Goal: Task Accomplishment & Management: Use online tool/utility

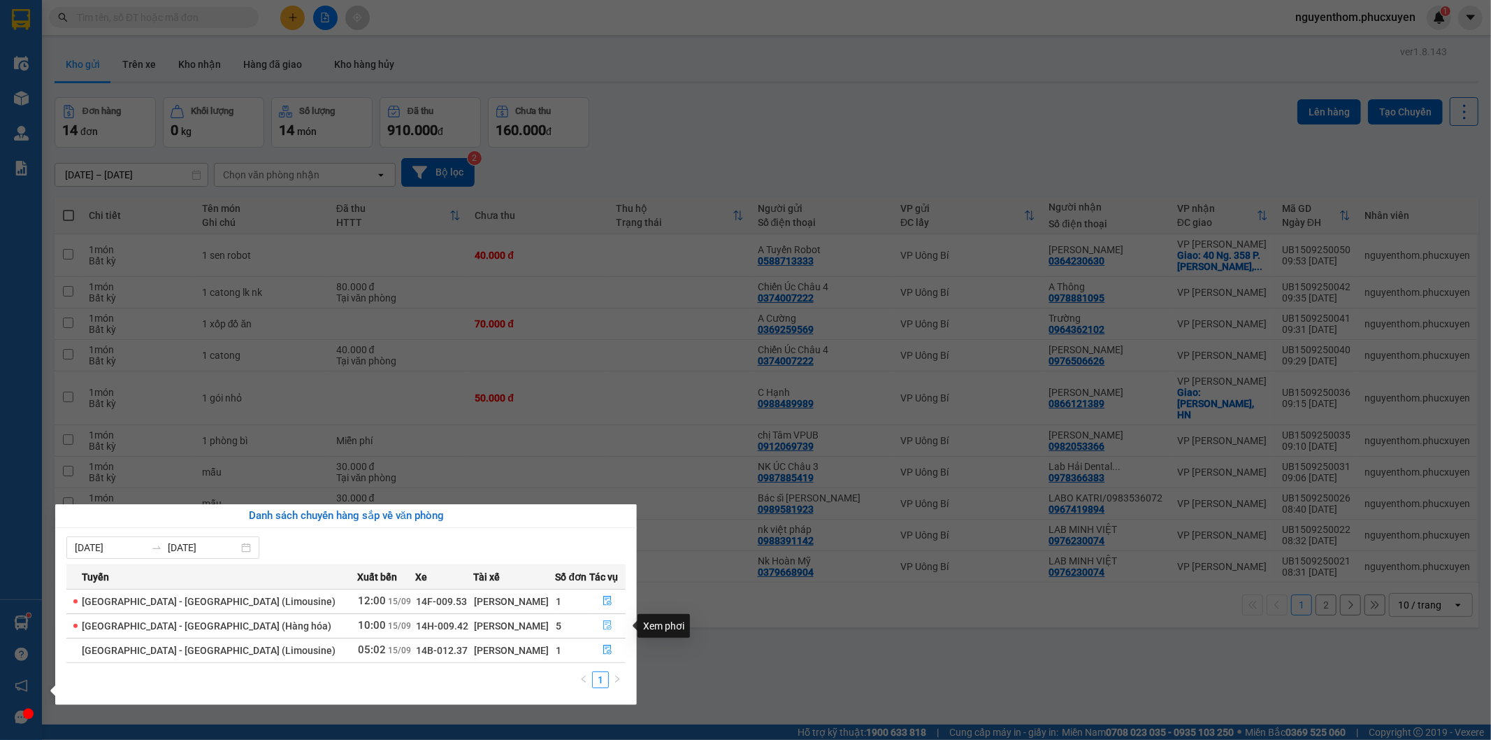
click at [603, 623] on icon "file-done" at bounding box center [608, 625] width 10 height 10
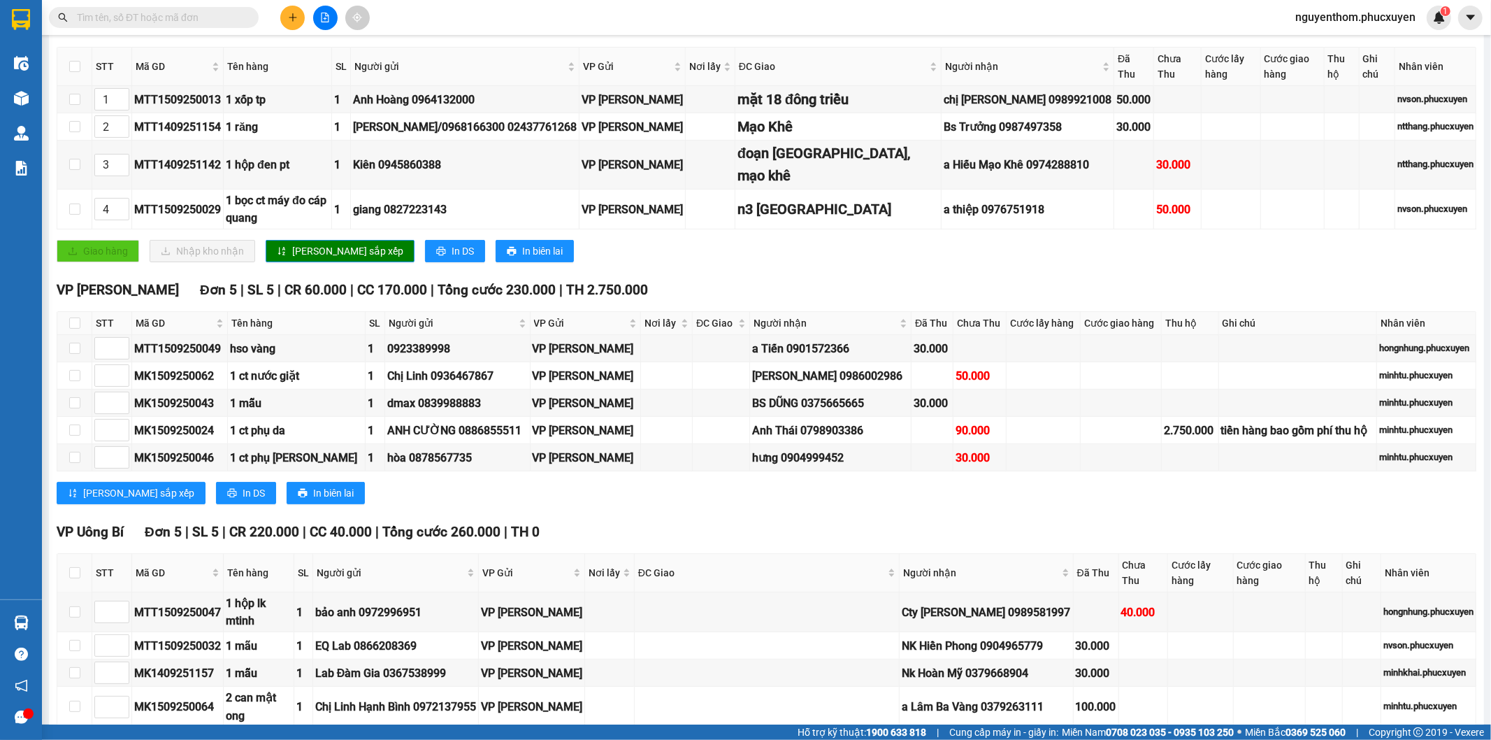
scroll to position [466, 0]
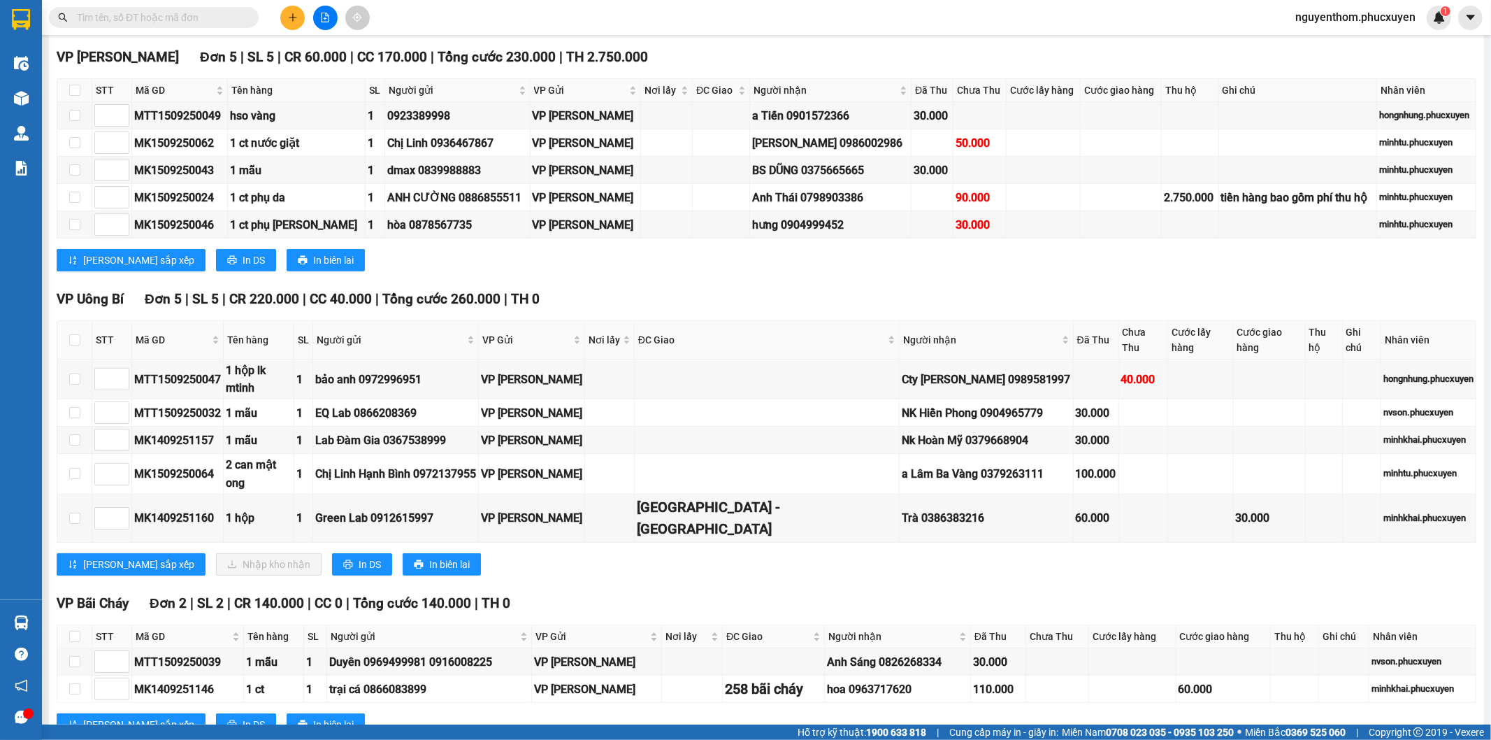
click at [290, 17] on icon "plus" at bounding box center [293, 17] width 8 height 1
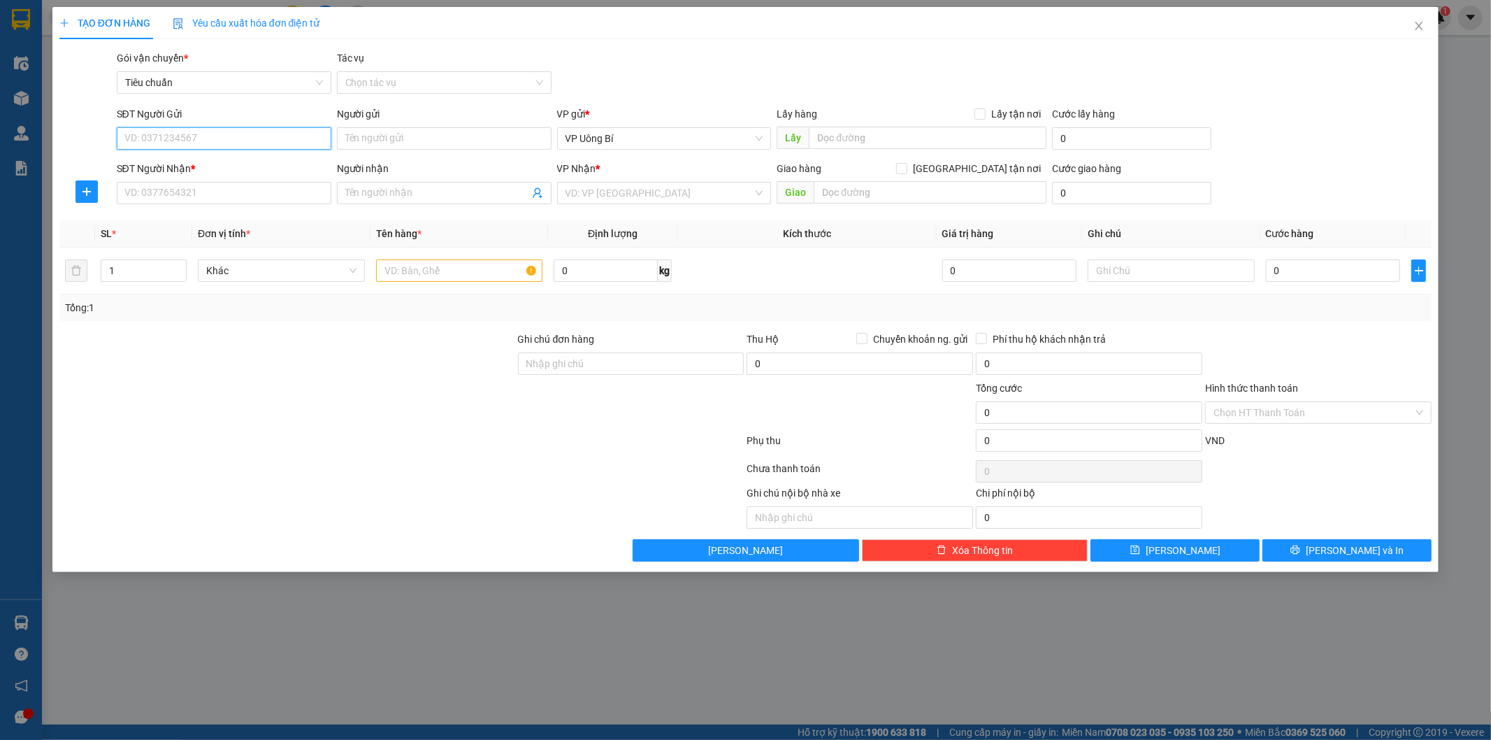
click at [302, 147] on input "SĐT Người Gửi" at bounding box center [224, 138] width 215 height 22
click at [162, 164] on div "0386383216 - Trà" at bounding box center [224, 166] width 198 height 15
type input "0386383216"
type input "Trà"
type input "ub"
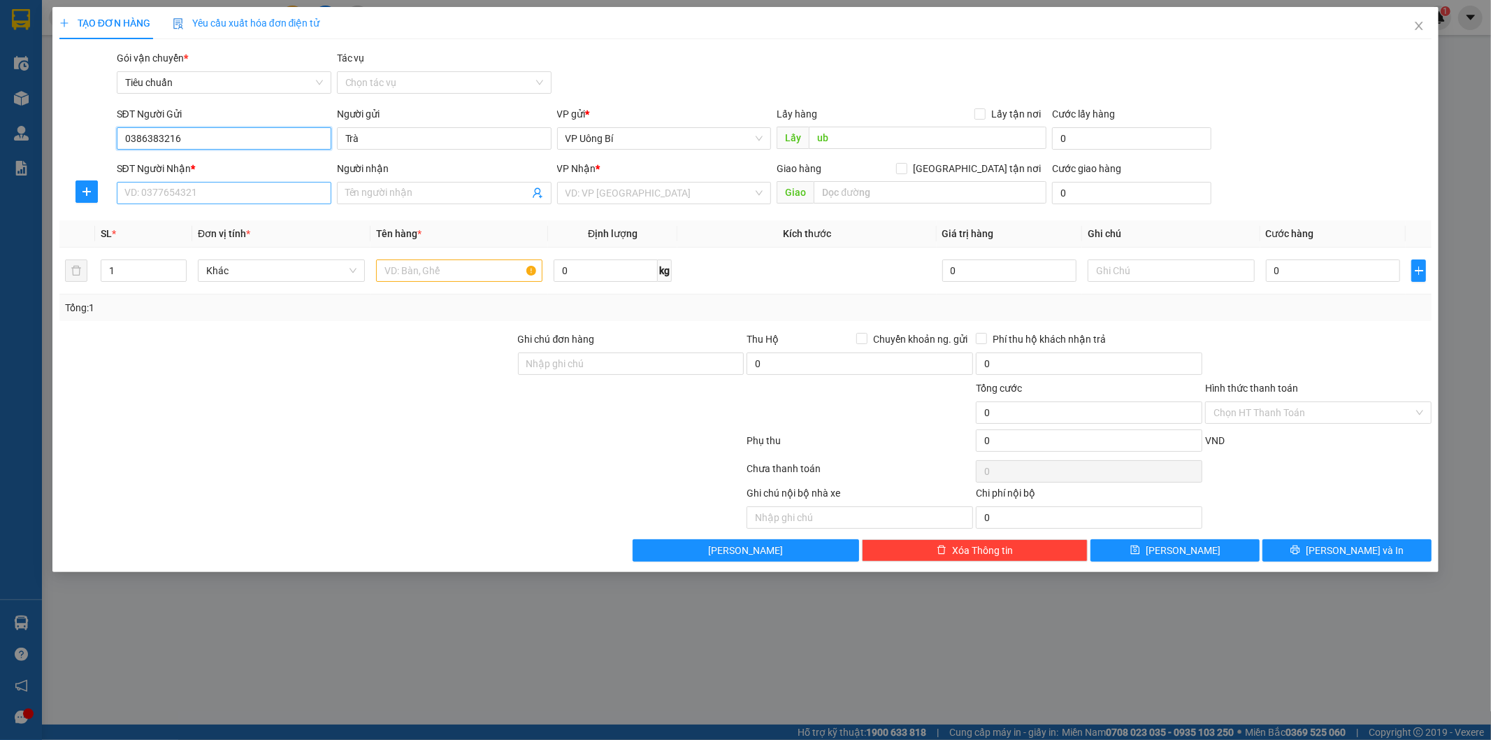
type input "0386383216"
click at [212, 192] on input "SĐT Người Nhận *" at bounding box center [224, 193] width 215 height 22
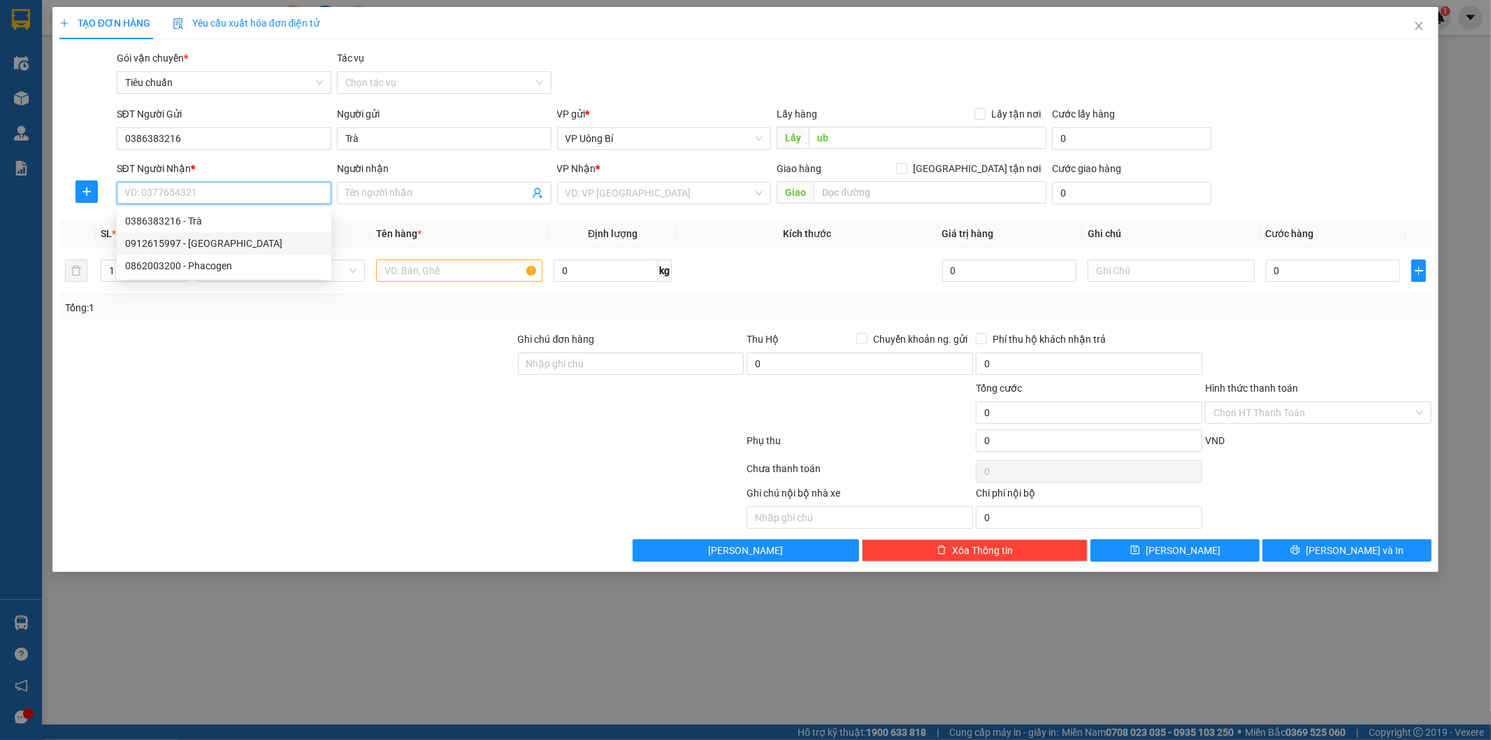
click at [220, 246] on div "0912615997 - [GEOGRAPHIC_DATA]" at bounding box center [224, 243] width 198 height 15
type input "0912615997"
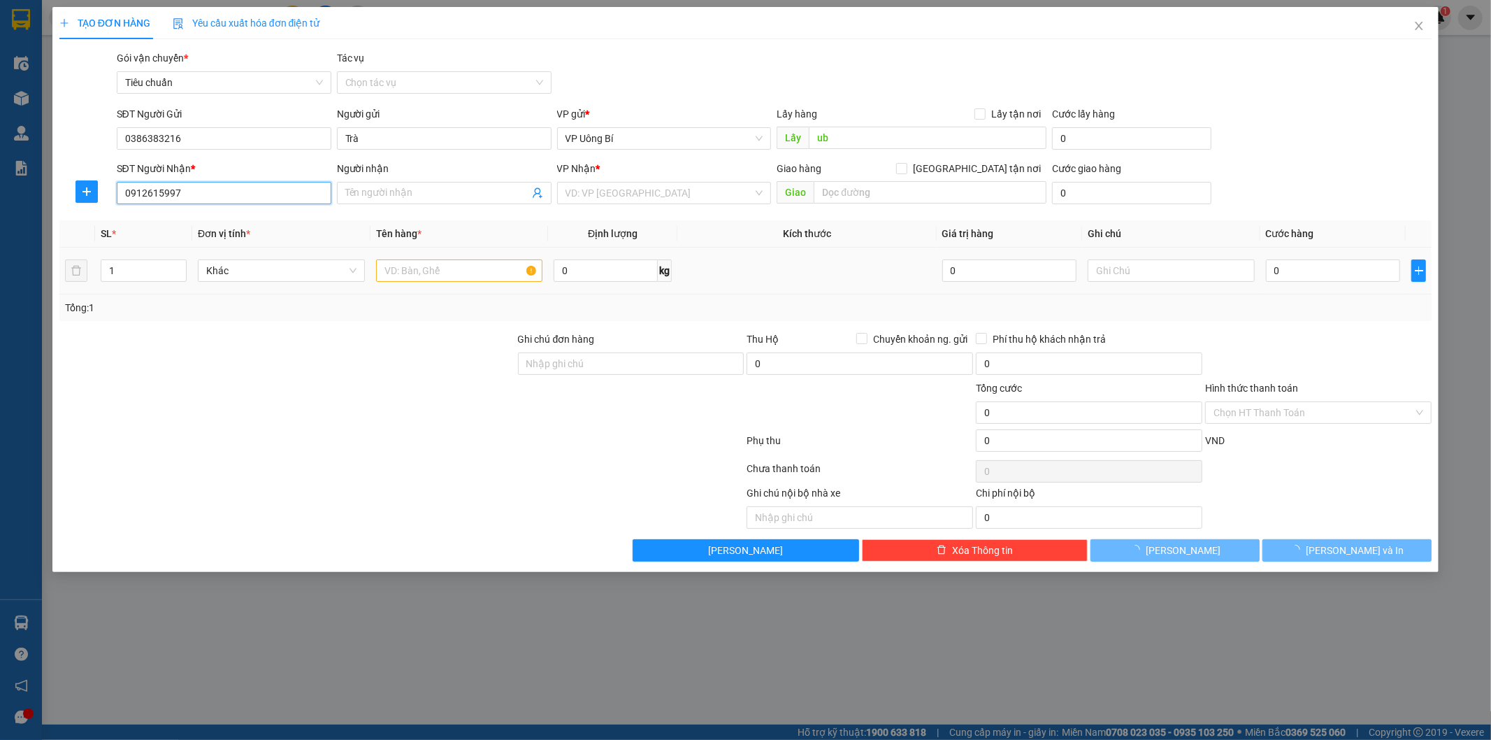
type input "Green Lab"
click at [448, 268] on input "text" at bounding box center [459, 270] width 167 height 22
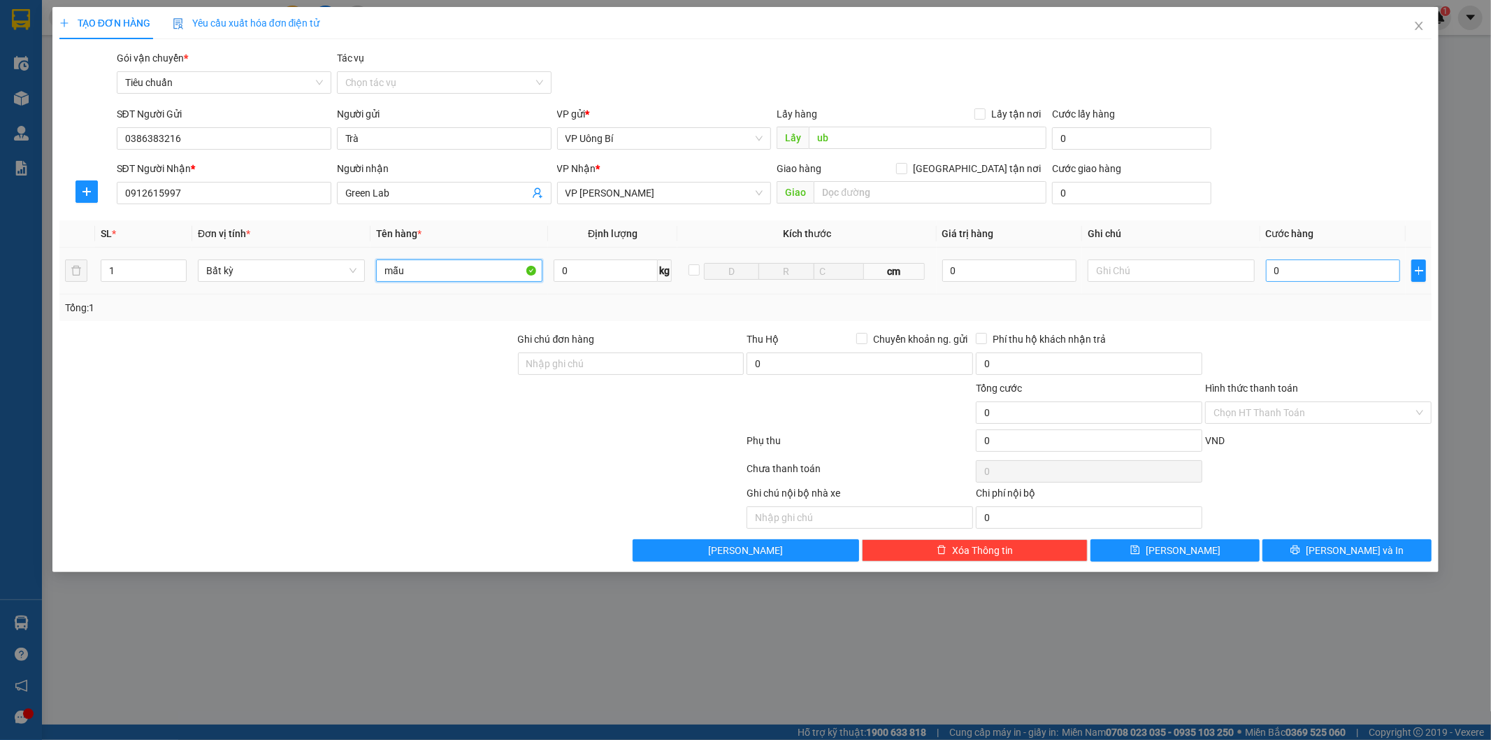
type input "mẫu"
click at [1309, 268] on input "0" at bounding box center [1333, 270] width 134 height 22
type input "3"
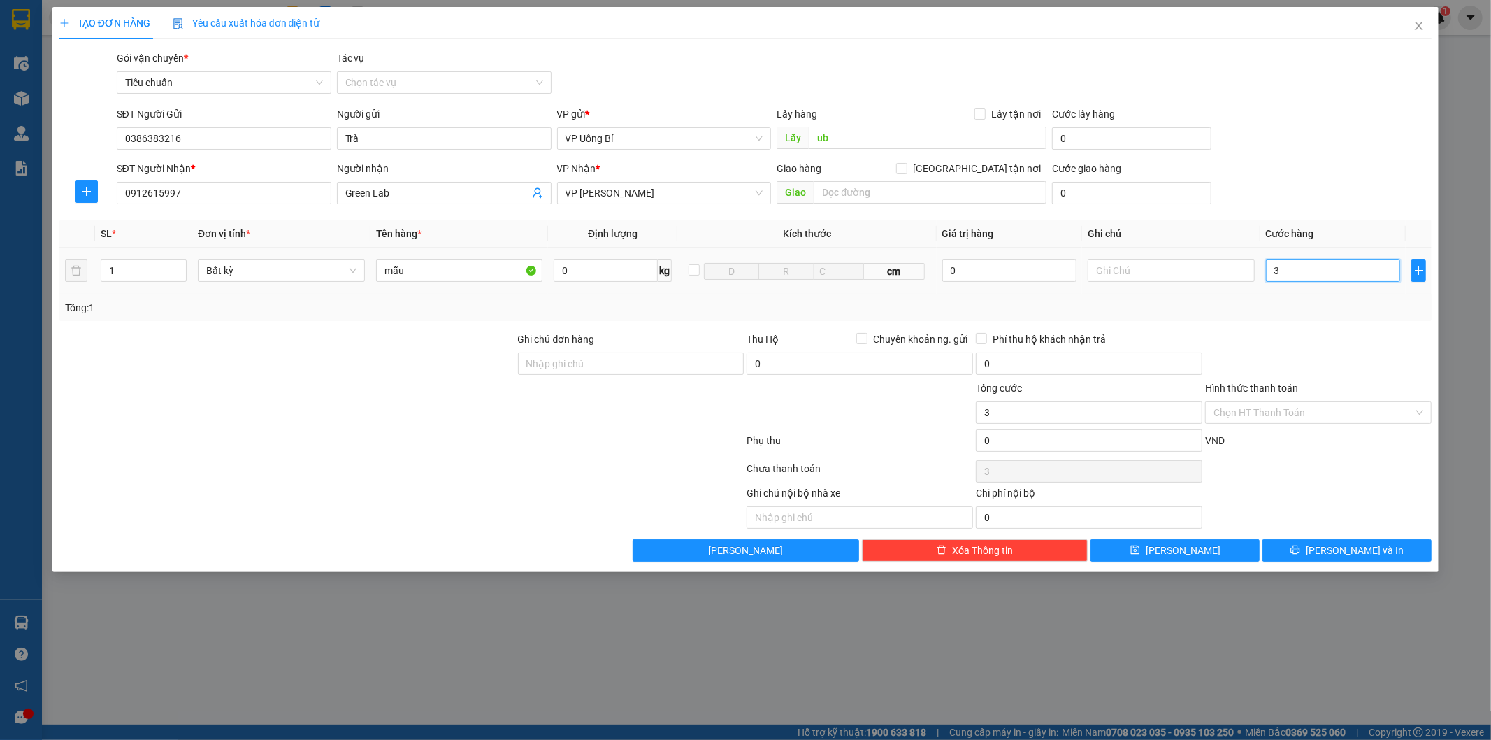
type input "30"
click at [1193, 273] on input "text" at bounding box center [1171, 270] width 167 height 22
type input "30.000"
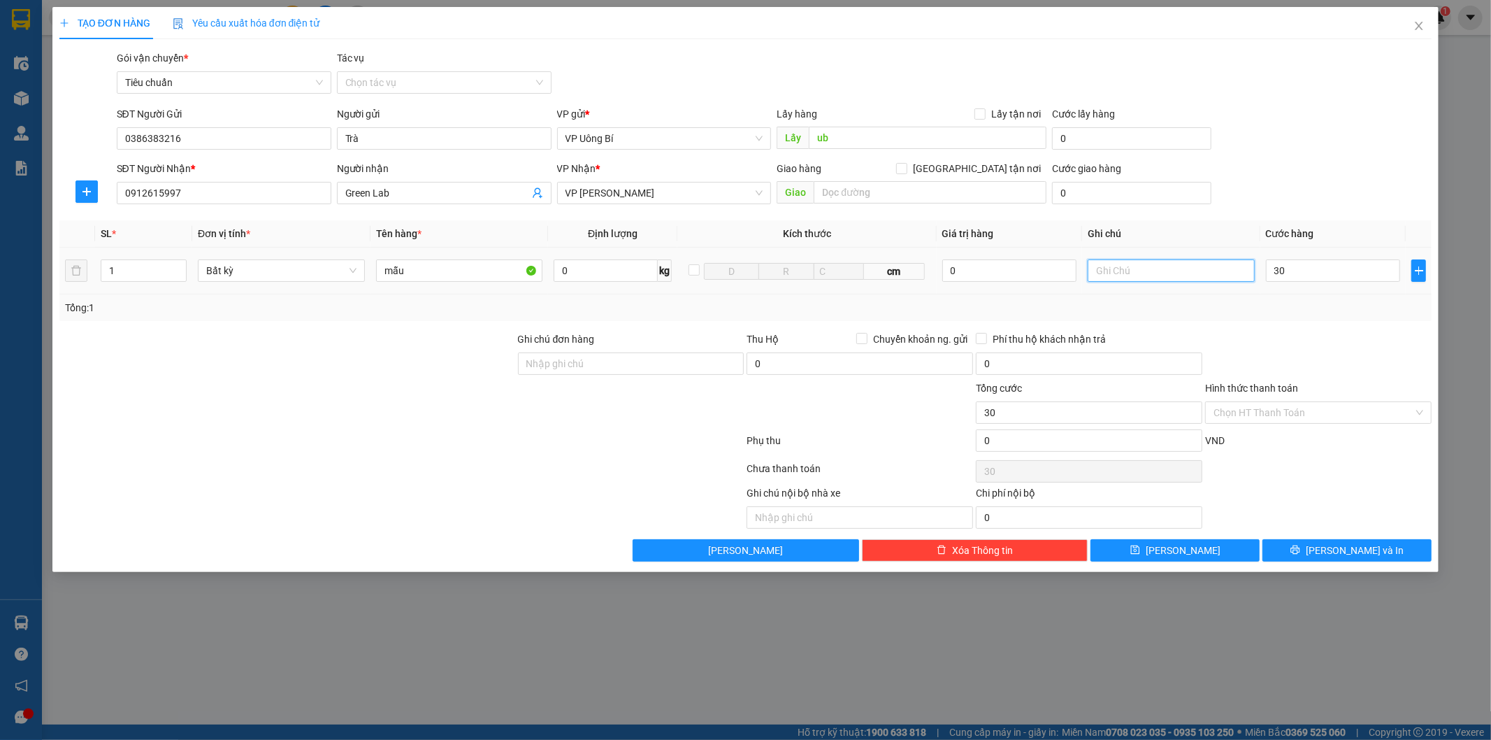
type input "30.000"
type input "hàng chwua phiếu"
click at [1190, 560] on button "[PERSON_NAME]" at bounding box center [1175, 550] width 169 height 22
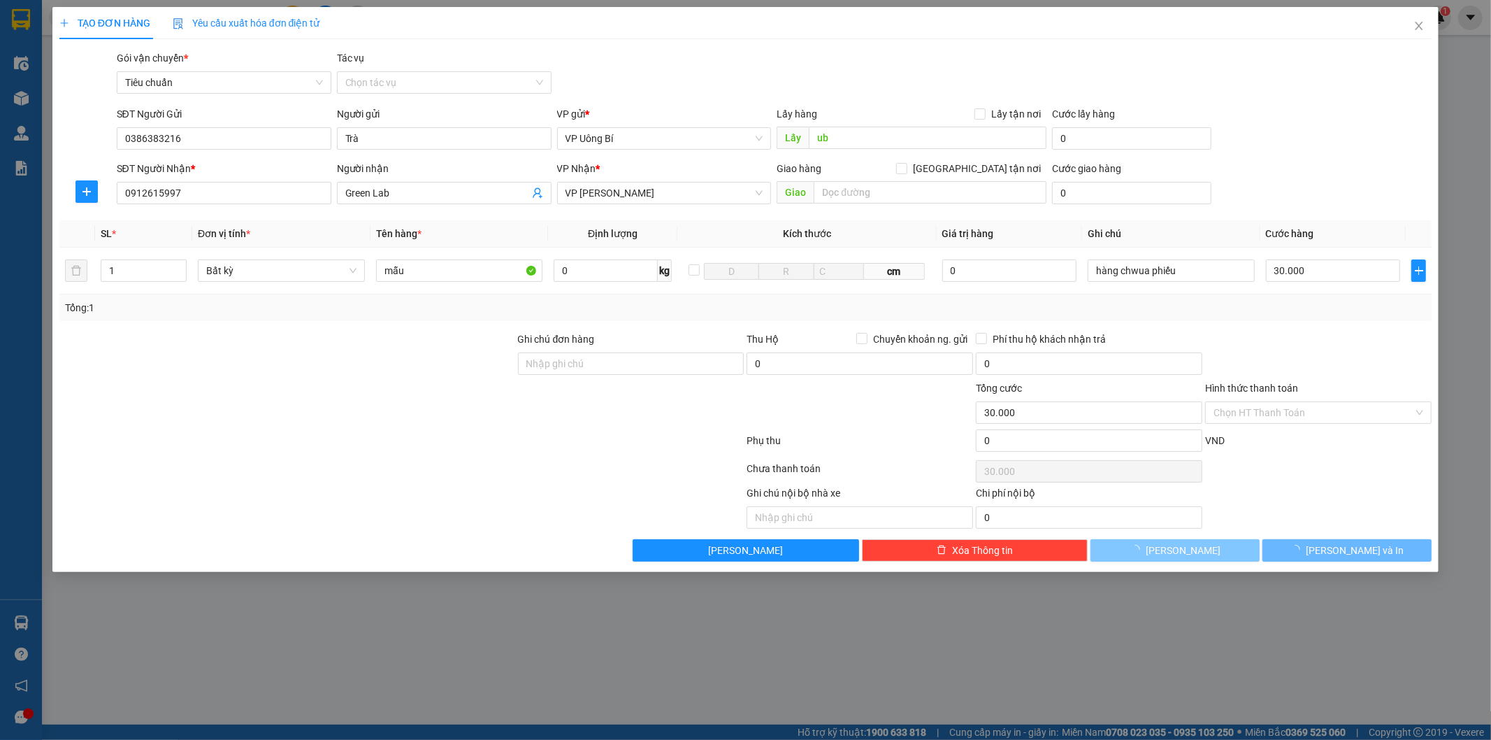
type input "0"
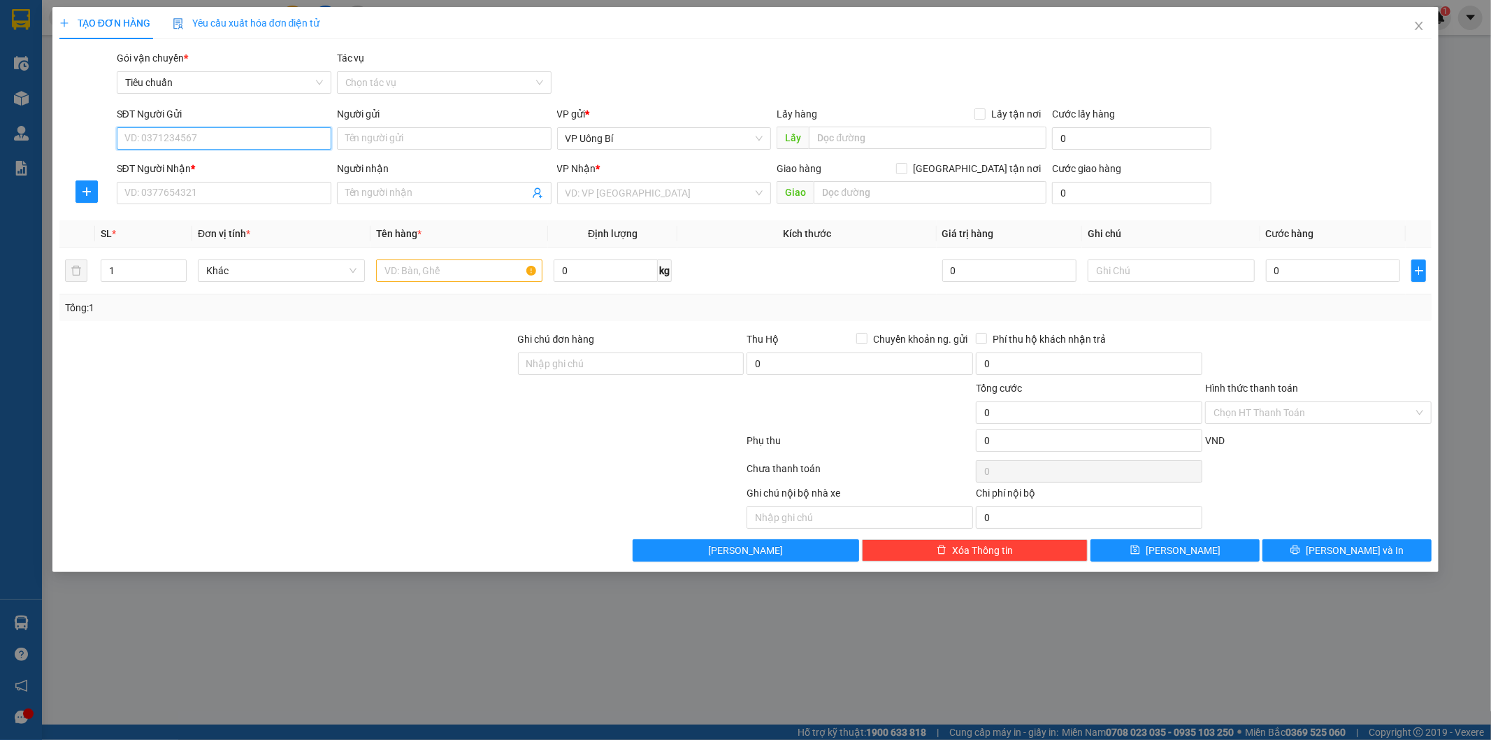
click at [253, 138] on input "SĐT Người Gửi" at bounding box center [224, 138] width 215 height 22
click at [234, 166] on div "0978804089 - Uyên Bệnh viện Qte HN - QN" at bounding box center [224, 166] width 198 height 15
type input "0978804089"
type input "Uyên Bệnh viện Qte HN - QN"
type input "0978804089"
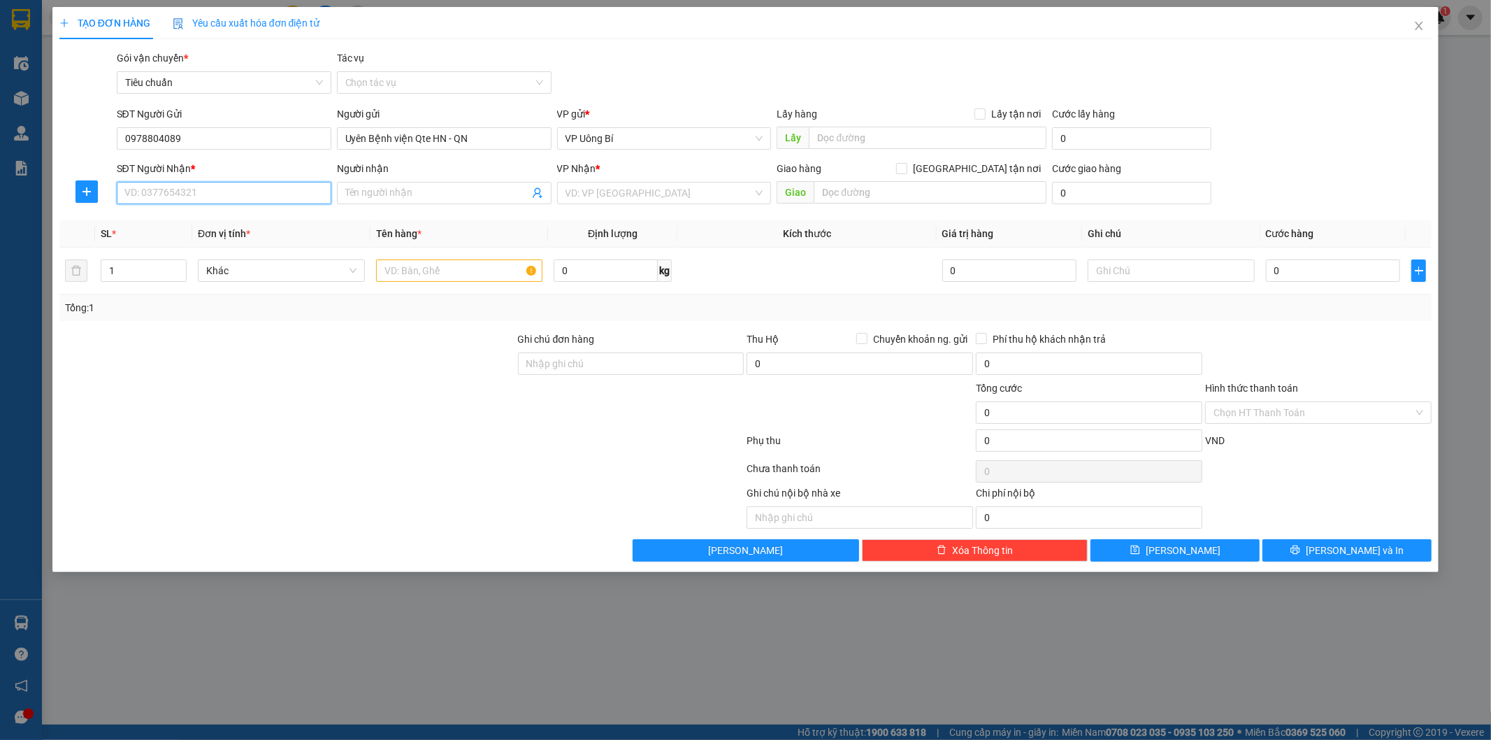
click at [224, 191] on input "SĐT Người Nhận *" at bounding box center [224, 193] width 215 height 22
click at [227, 187] on input "SĐT Người Nhận *" at bounding box center [224, 193] width 215 height 22
click at [418, 183] on span at bounding box center [444, 193] width 215 height 22
click at [420, 189] on input "Người nhận" at bounding box center [437, 192] width 184 height 15
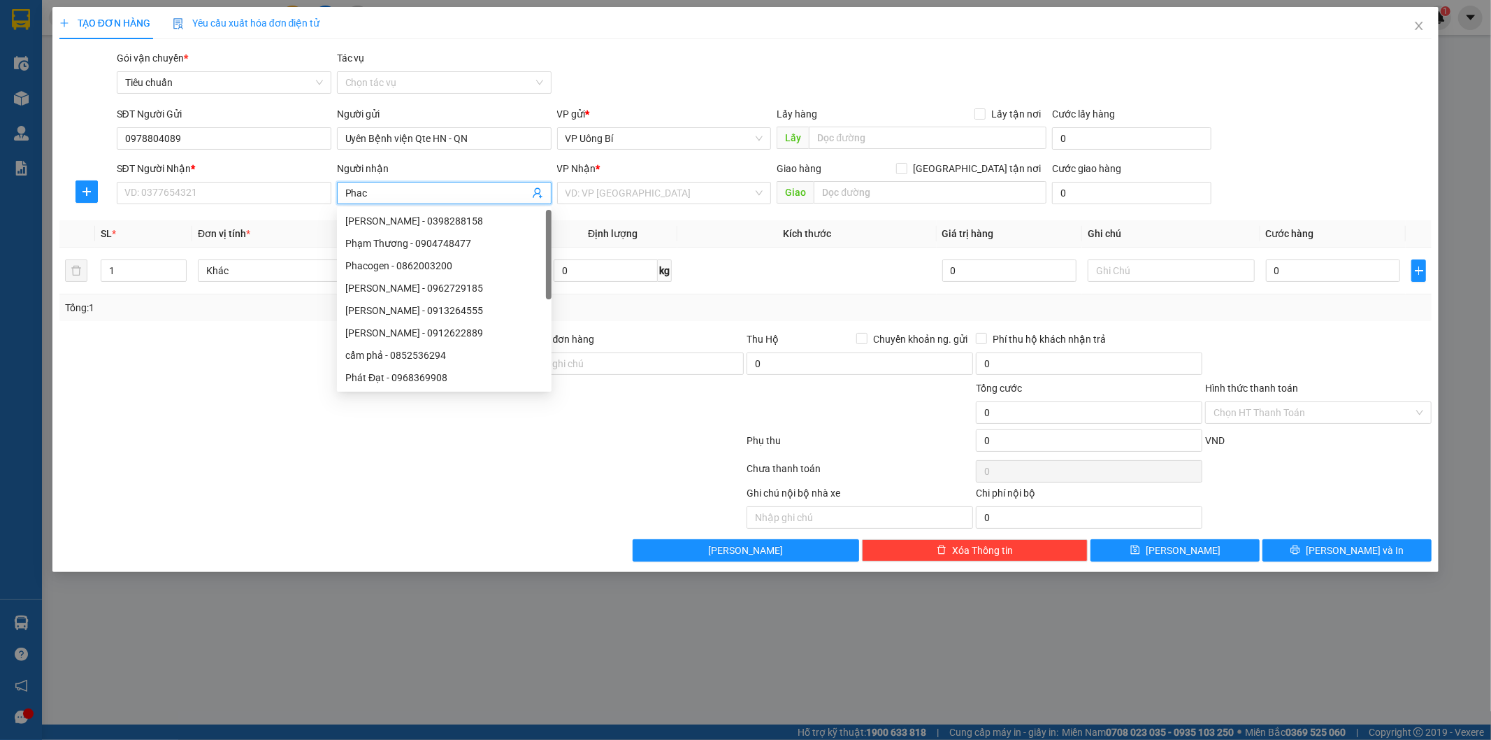
type input "Phaco"
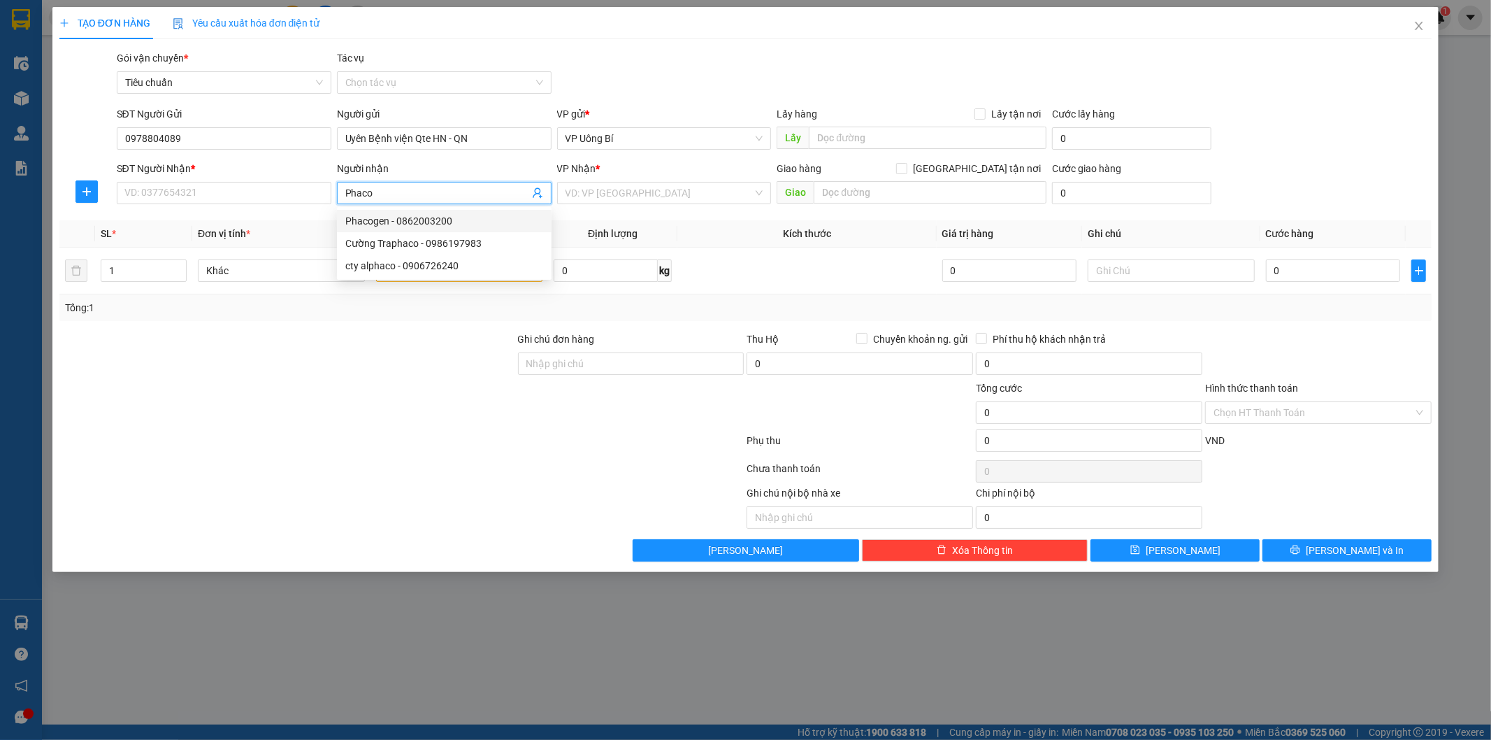
click at [424, 219] on div "Phacogen - 0862003200" at bounding box center [444, 220] width 198 height 15
type input "0862003200"
type input "Phacogen"
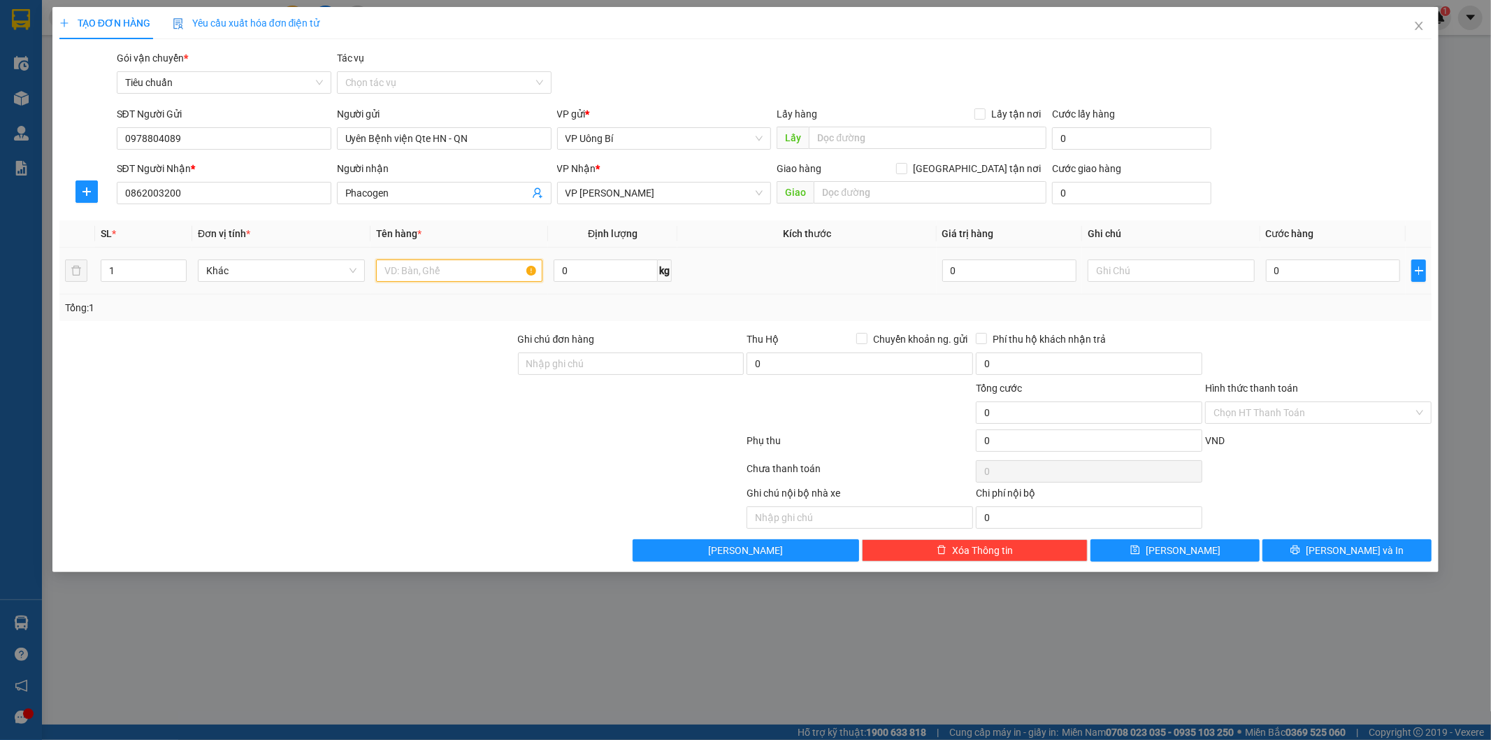
click at [493, 270] on input "text" at bounding box center [459, 270] width 167 height 22
type input "mẫu"
click at [1371, 268] on input "0" at bounding box center [1333, 270] width 134 height 22
type input "3"
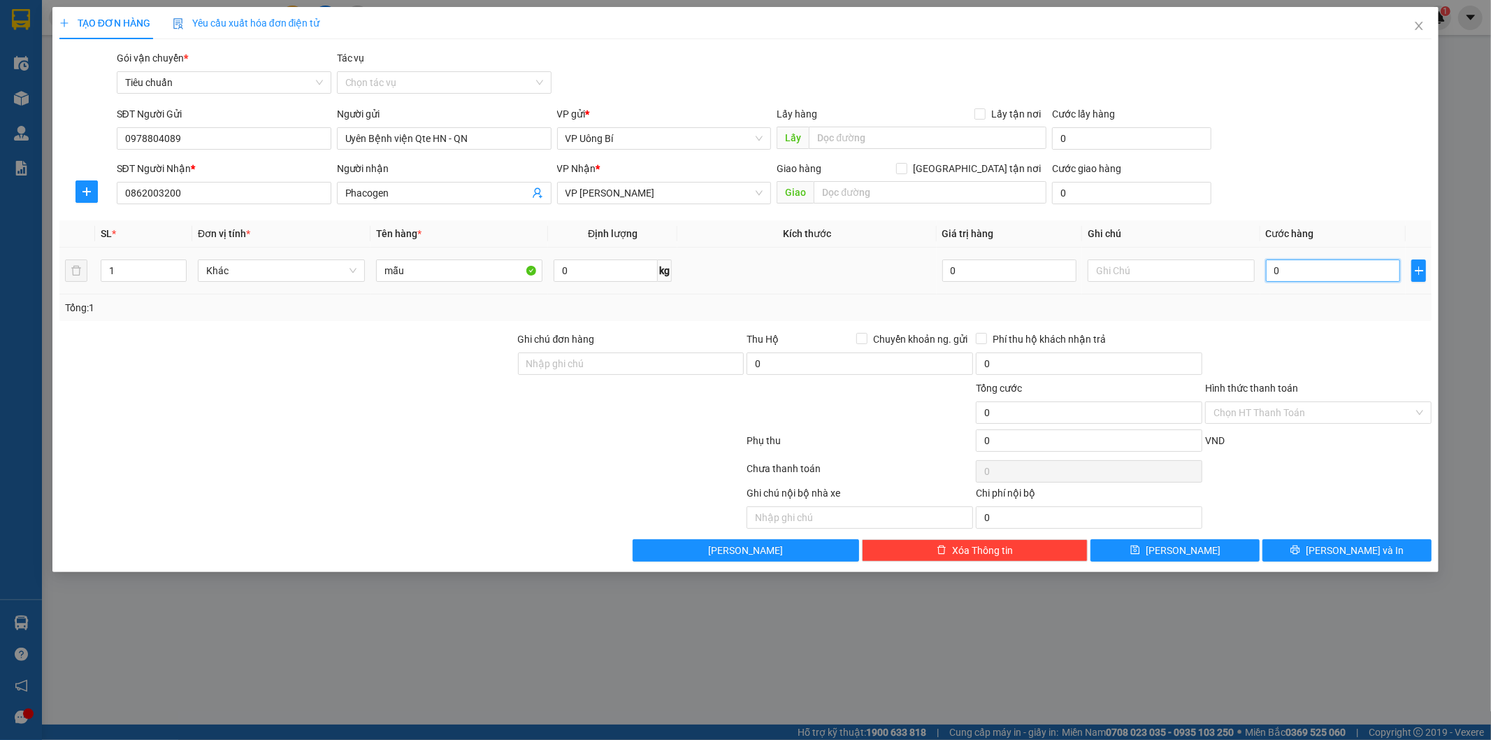
type input "3"
type input "30"
type input "30.000"
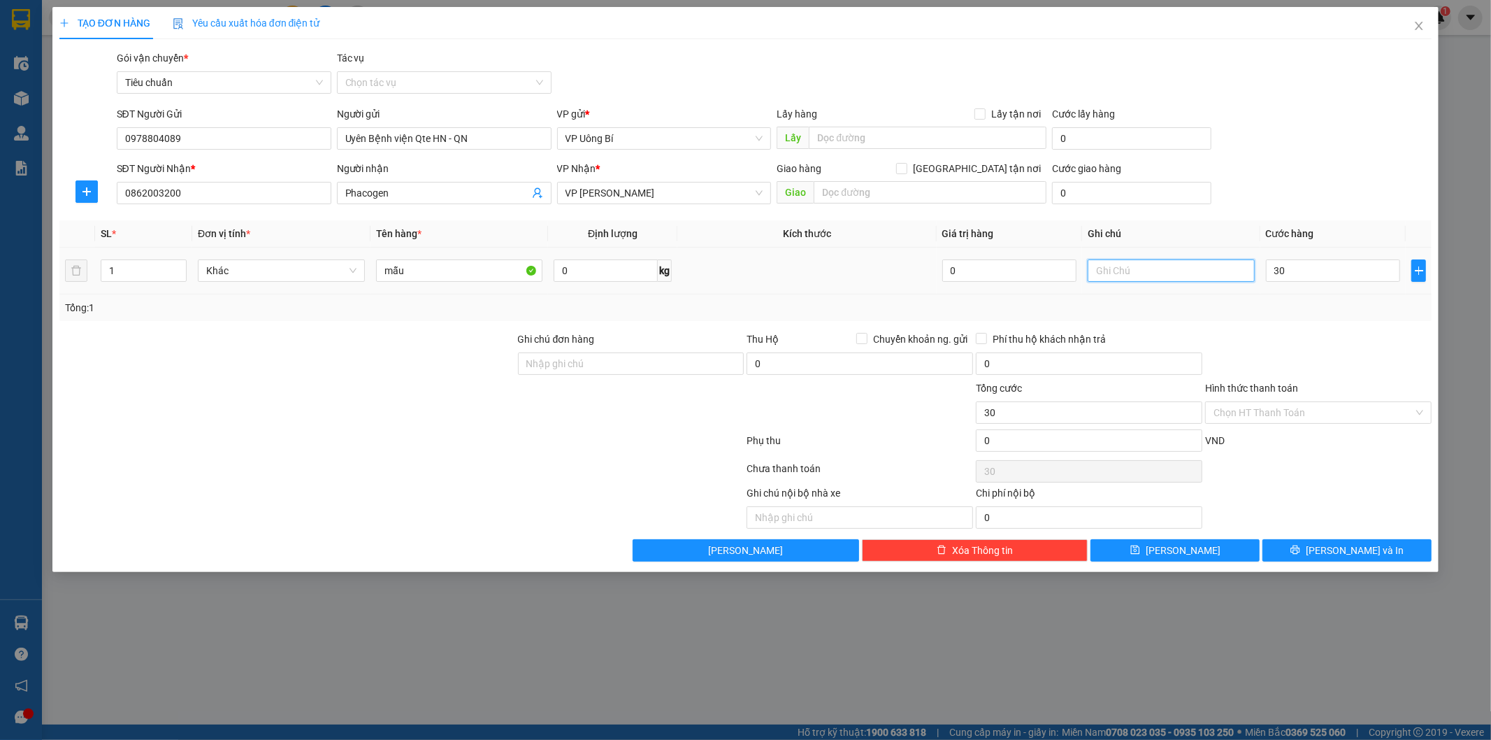
type input "30.000"
click at [1170, 273] on input "text" at bounding box center [1171, 270] width 167 height 22
type input "hàng chưa phiếu"
click at [1199, 550] on button "[PERSON_NAME]" at bounding box center [1175, 550] width 169 height 22
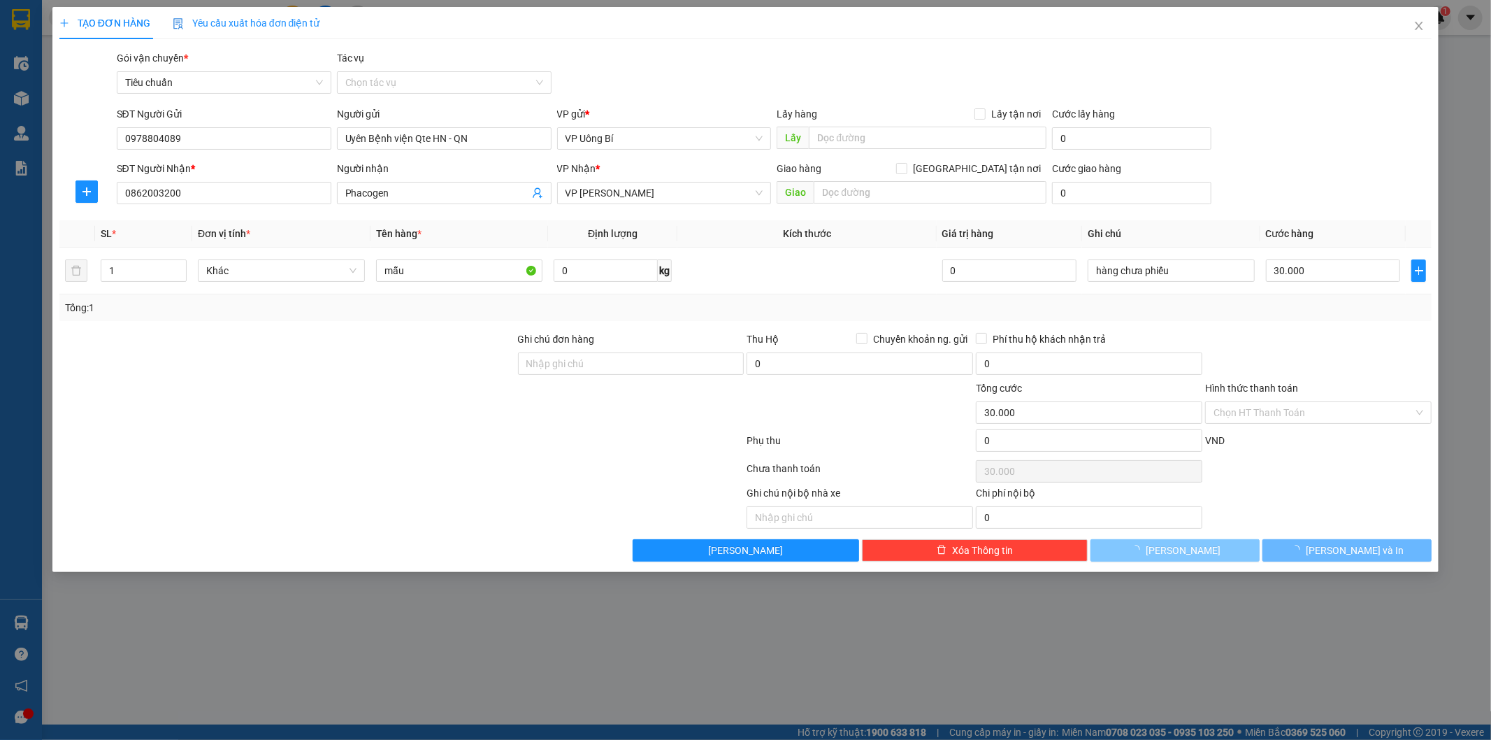
type input "0"
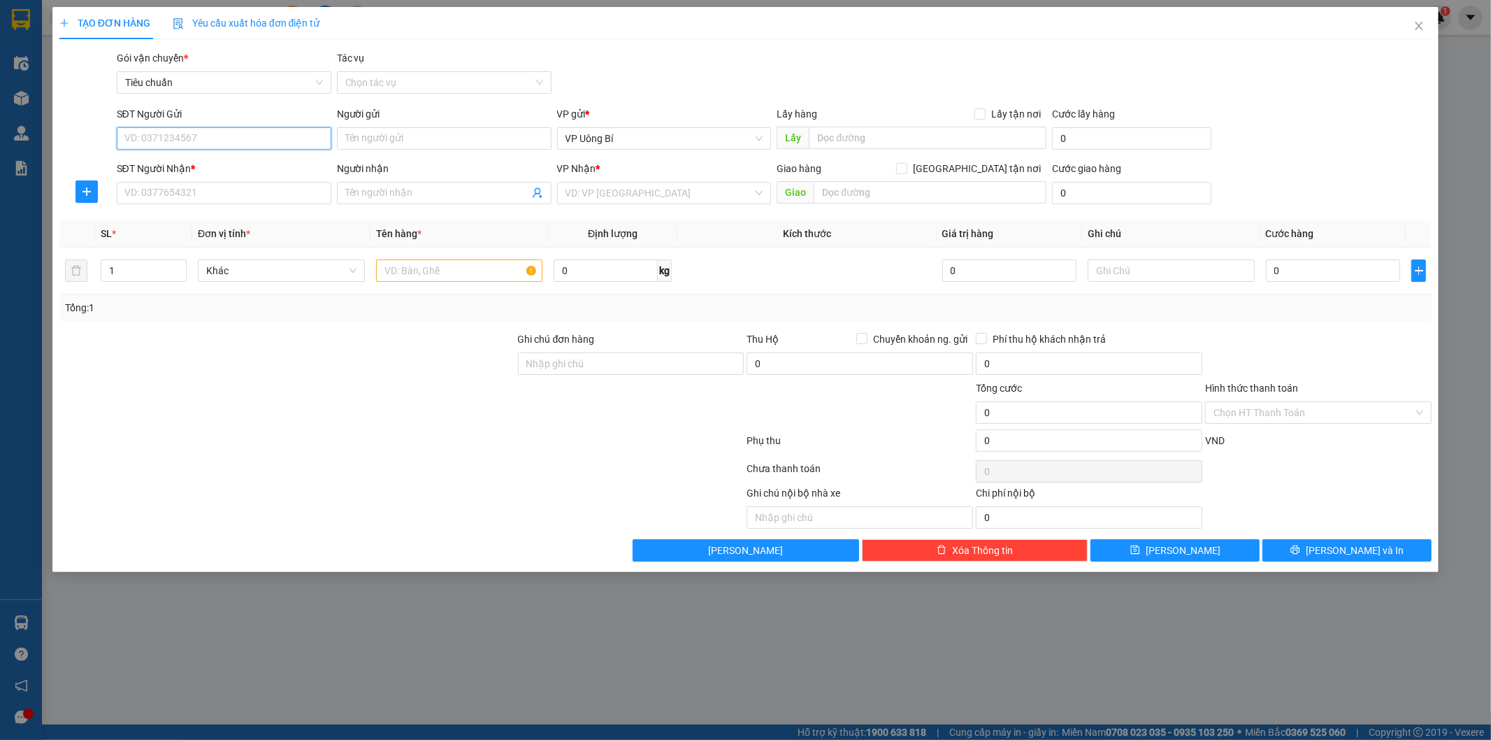
click at [255, 141] on input "SĐT Người Gửi" at bounding box center [224, 138] width 215 height 22
click at [250, 164] on div "0978804089 - Uyên Bệnh viện Qte HN - QN" at bounding box center [224, 166] width 198 height 15
type input "0978804089"
type input "Uyên Bệnh viện Qte HN - QN"
type input "0978804089"
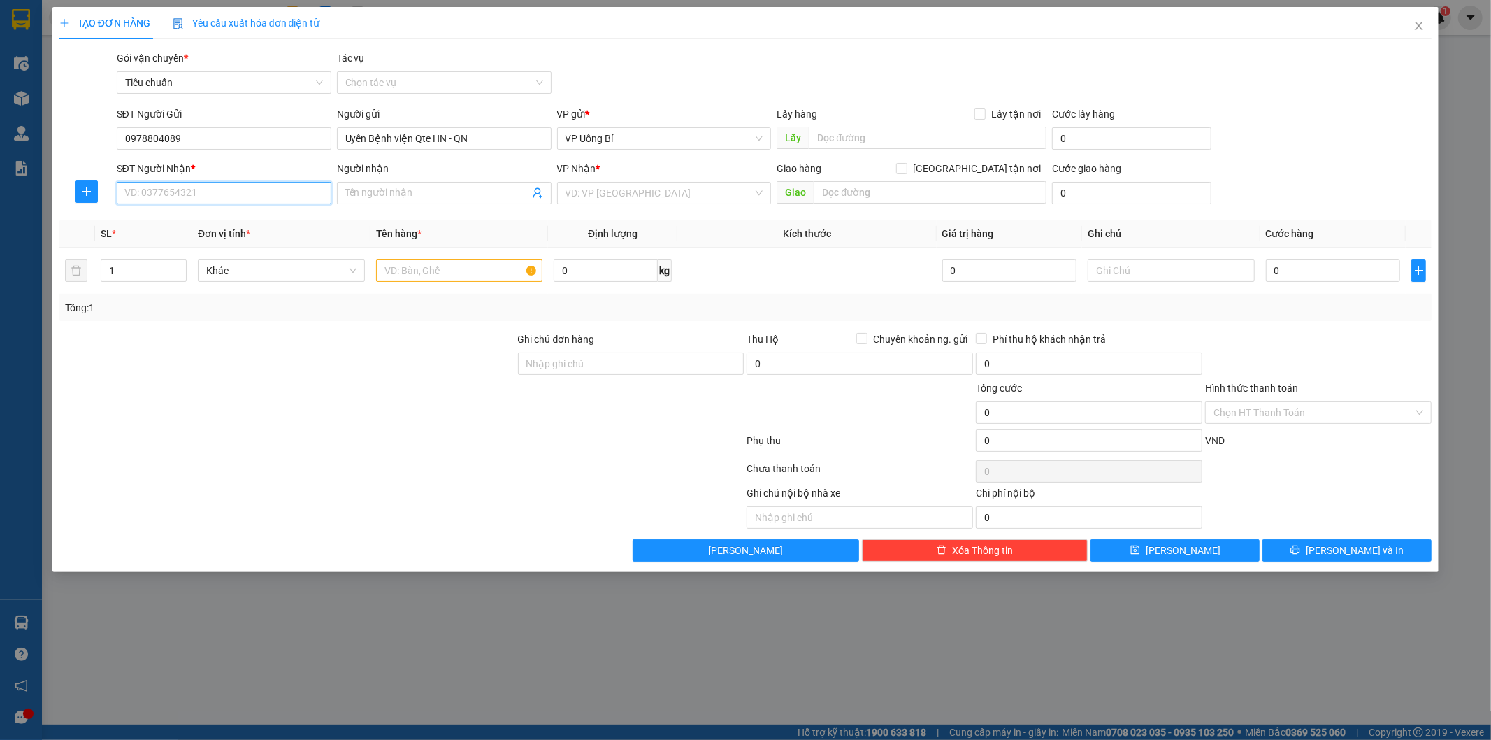
click at [260, 190] on input "SĐT Người Nhận *" at bounding box center [224, 193] width 215 height 22
click at [255, 220] on div "0902268575 - geneviet" at bounding box center [224, 220] width 198 height 15
type input "0902268575"
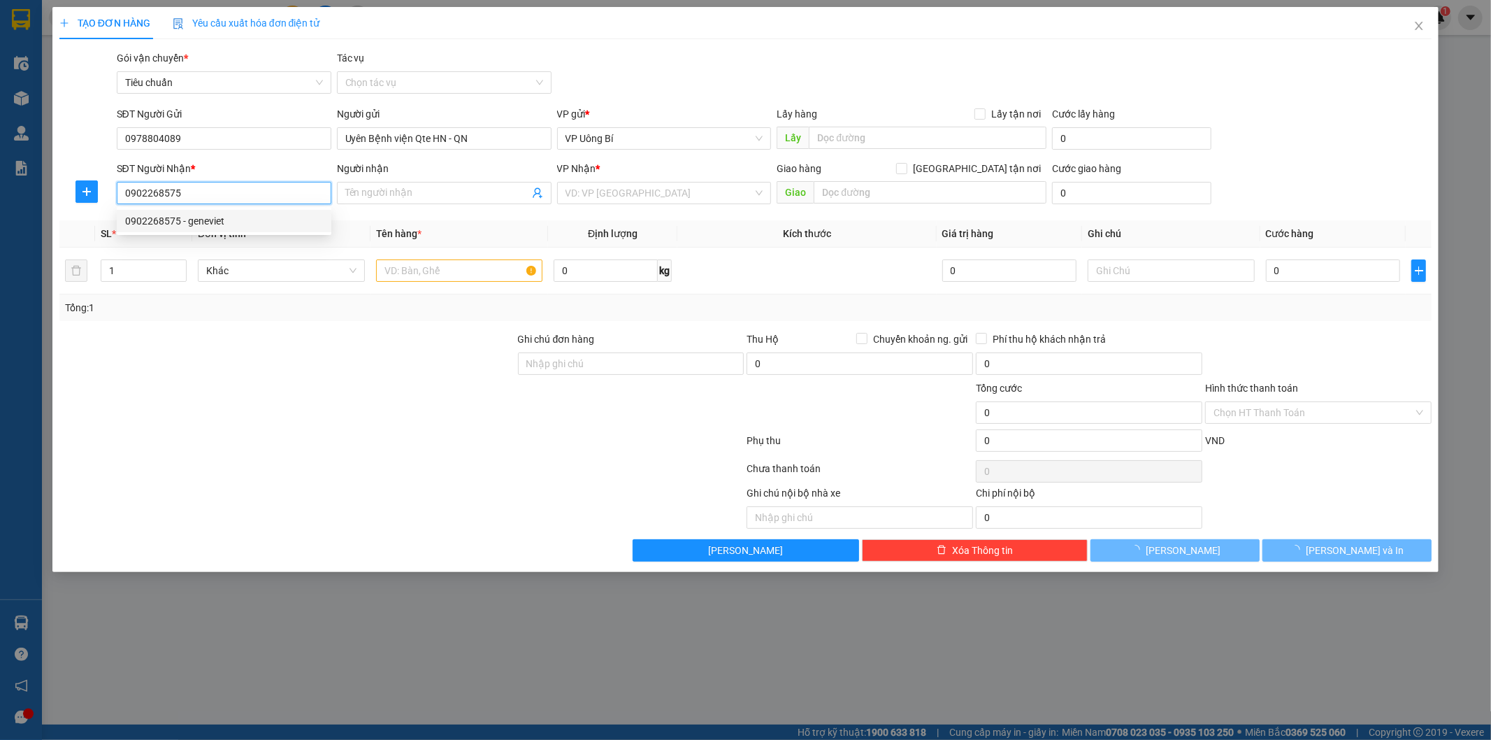
type input "geneviet"
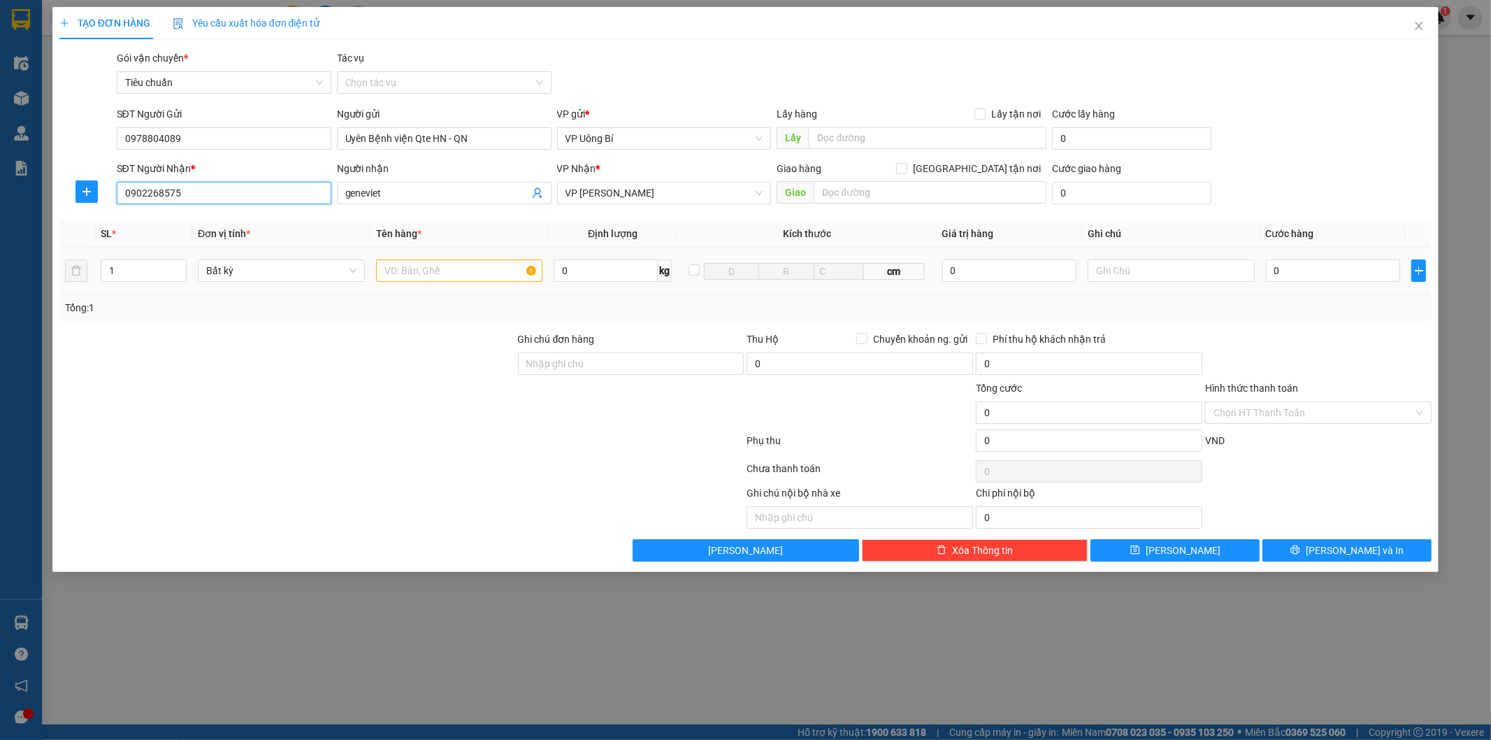
type input "0902268575"
click at [450, 273] on input "text" at bounding box center [459, 270] width 167 height 22
type input "mẫu"
click at [1365, 270] on input "0" at bounding box center [1333, 270] width 134 height 22
type input "3"
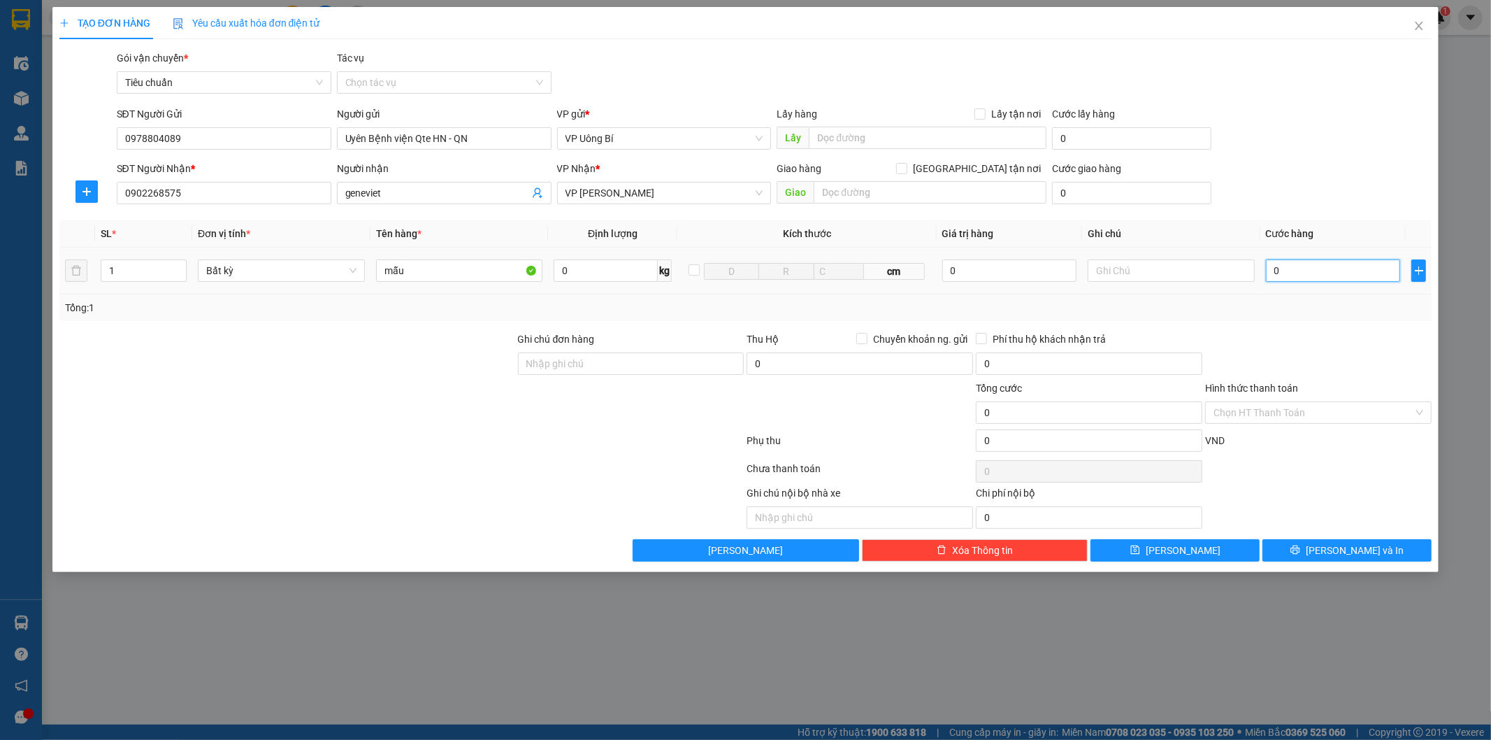
type input "3"
type input "30"
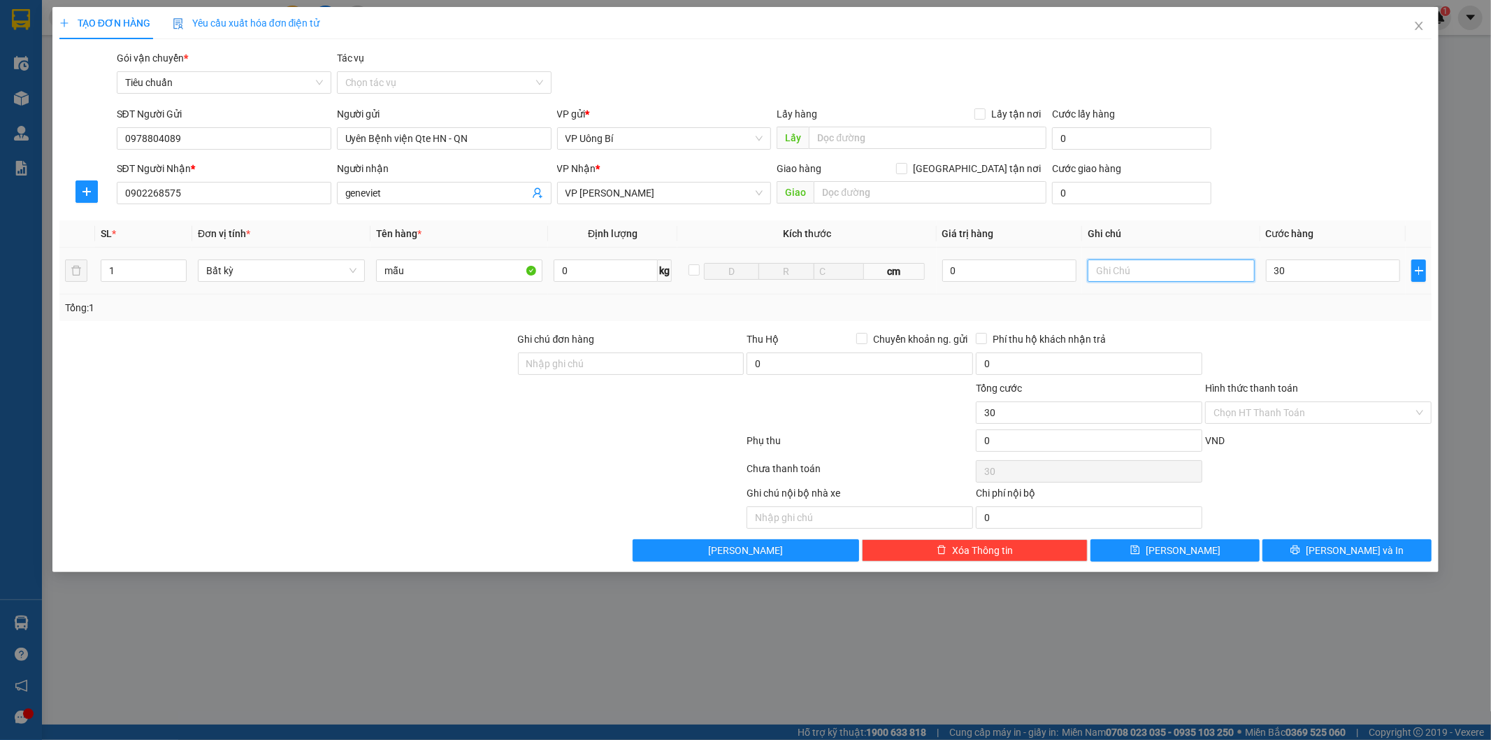
type input "30.000"
click at [1197, 271] on input "text" at bounding box center [1171, 270] width 167 height 22
type input "hàng chưa phiếu"
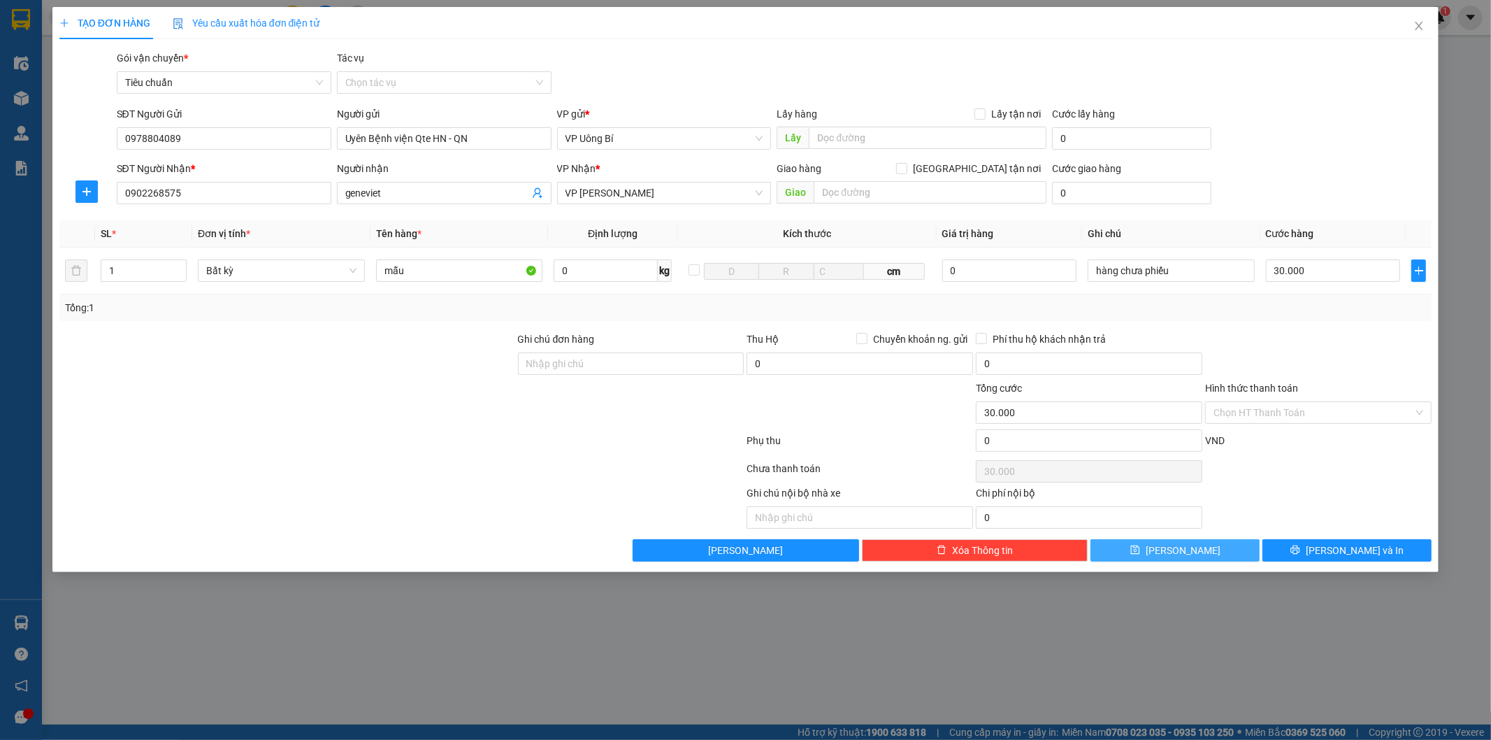
click at [1193, 553] on button "[PERSON_NAME]" at bounding box center [1175, 550] width 169 height 22
type input "0"
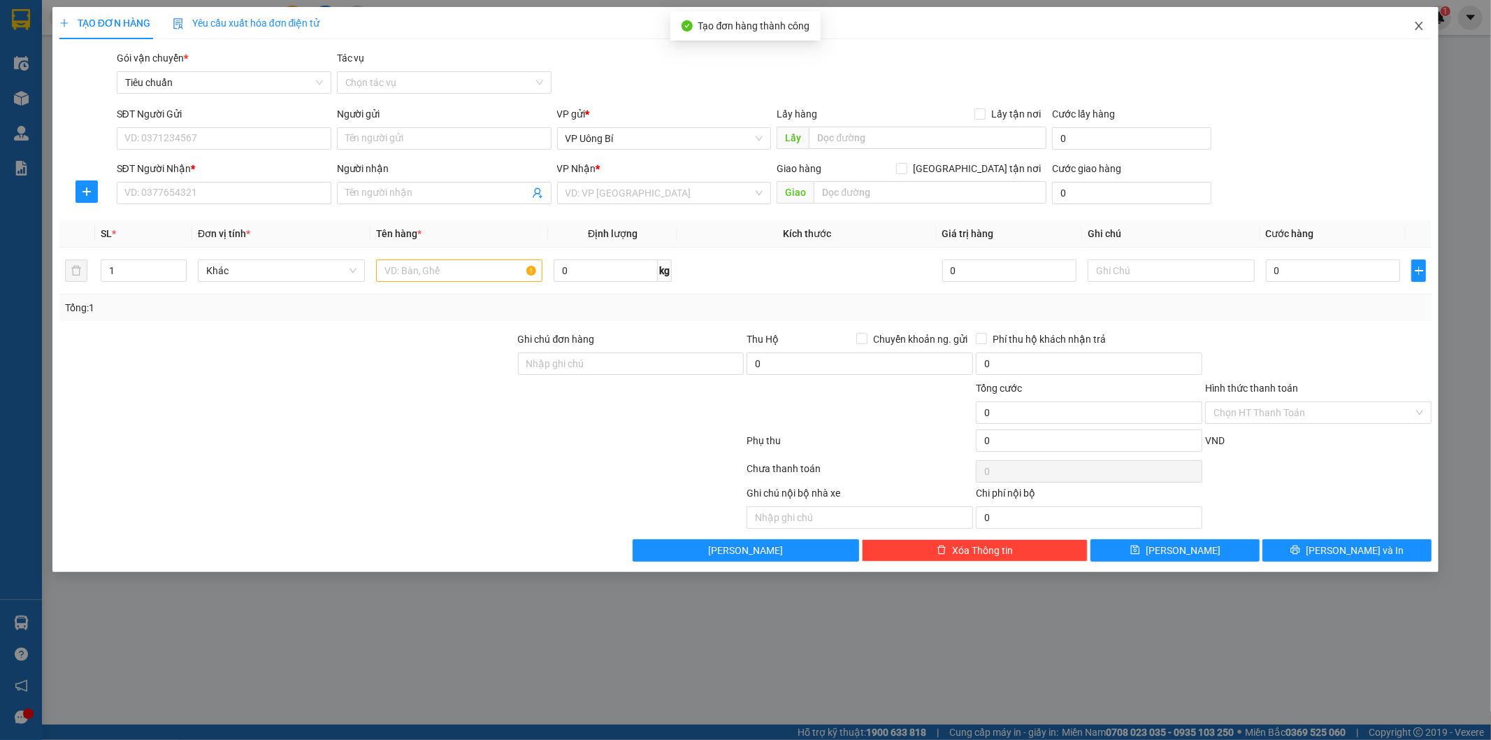
click at [1421, 24] on icon "close" at bounding box center [1420, 26] width 8 height 8
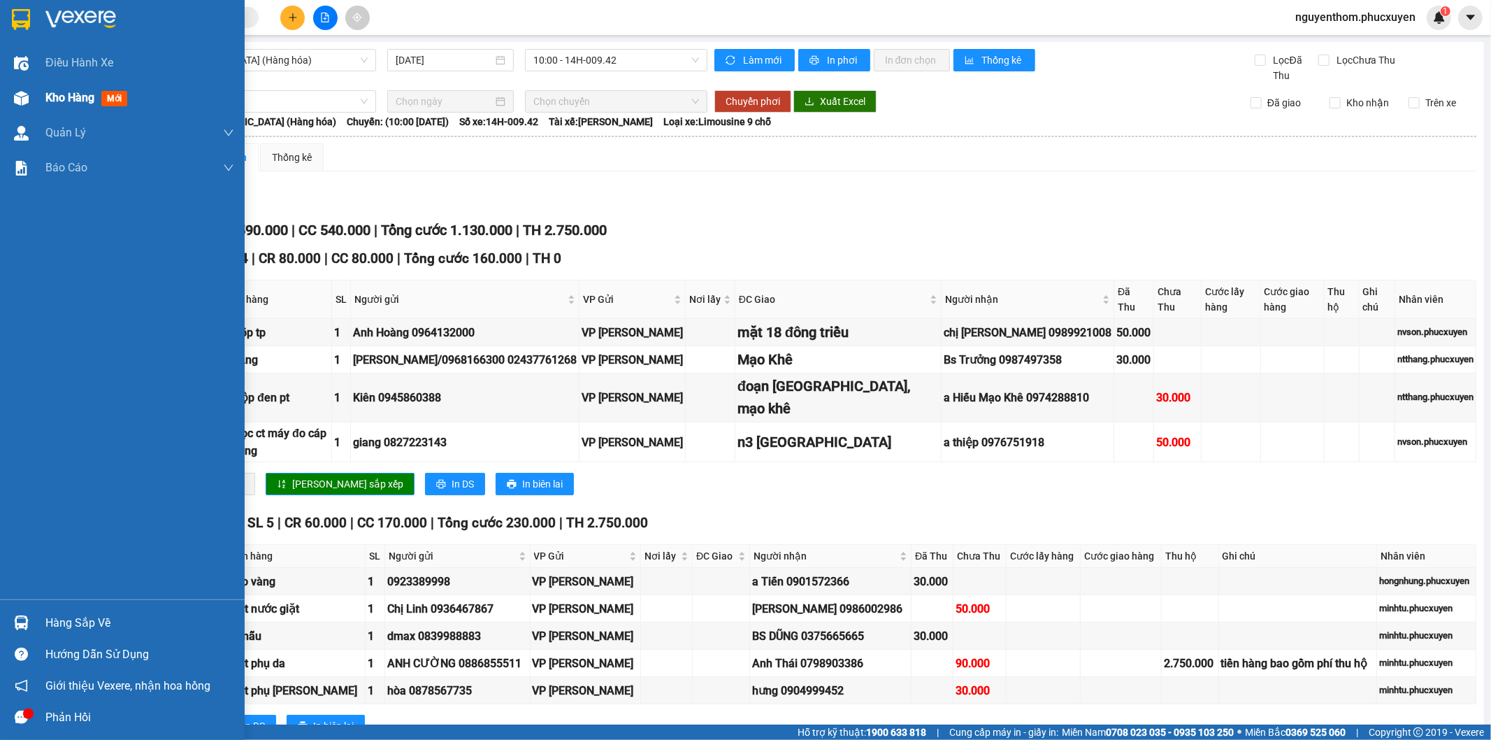
click at [68, 99] on span "Kho hàng" at bounding box center [69, 97] width 49 height 13
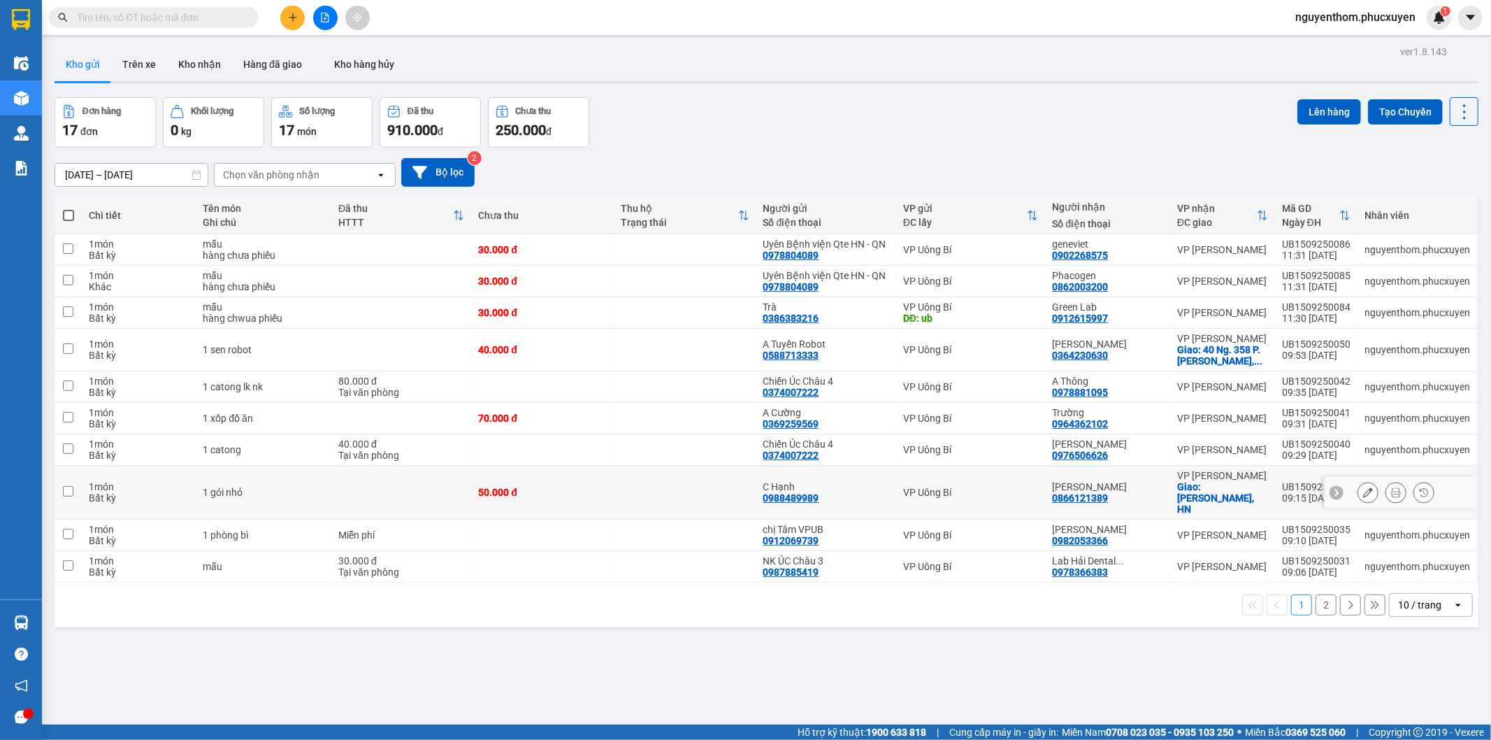
click at [1124, 503] on div "[PERSON_NAME] 0866121389" at bounding box center [1107, 492] width 111 height 22
checkbox input "true"
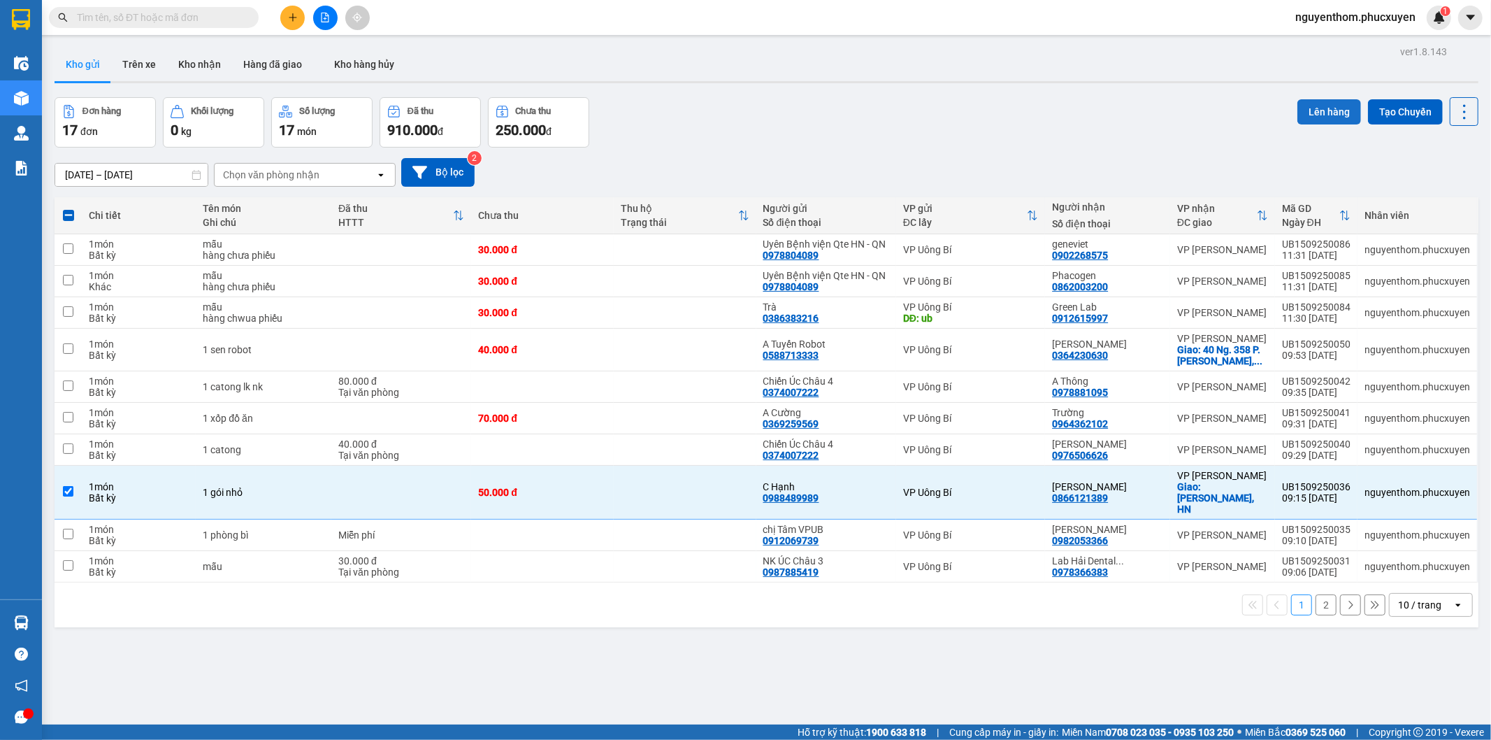
click at [1313, 103] on button "Lên hàng" at bounding box center [1330, 111] width 64 height 25
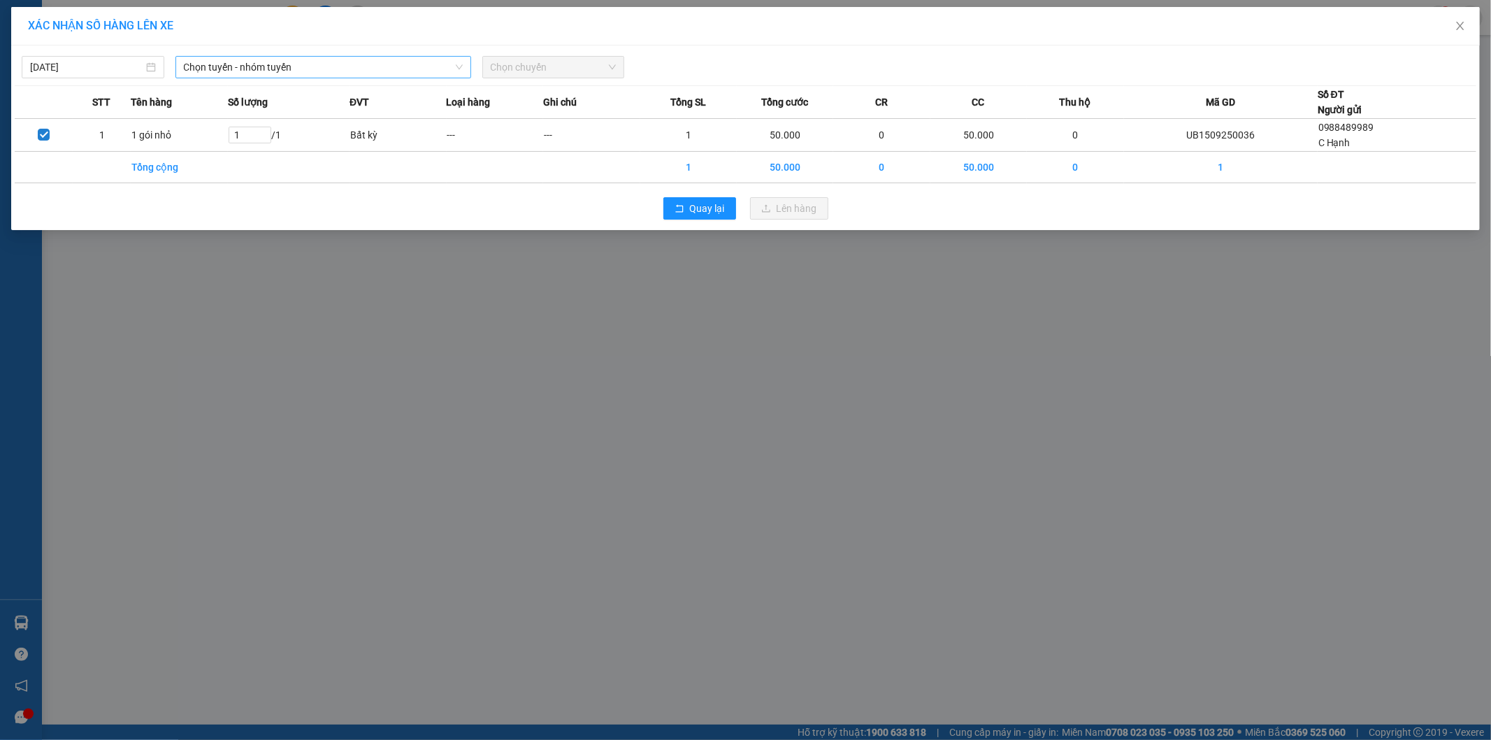
click at [295, 64] on span "Chọn tuyến - nhóm tuyến" at bounding box center [323, 67] width 279 height 21
click at [345, 66] on span "Chọn tuyến - nhóm tuyến" at bounding box center [323, 67] width 279 height 21
click at [345, 65] on span "Chọn tuyến - nhóm tuyến" at bounding box center [323, 67] width 279 height 21
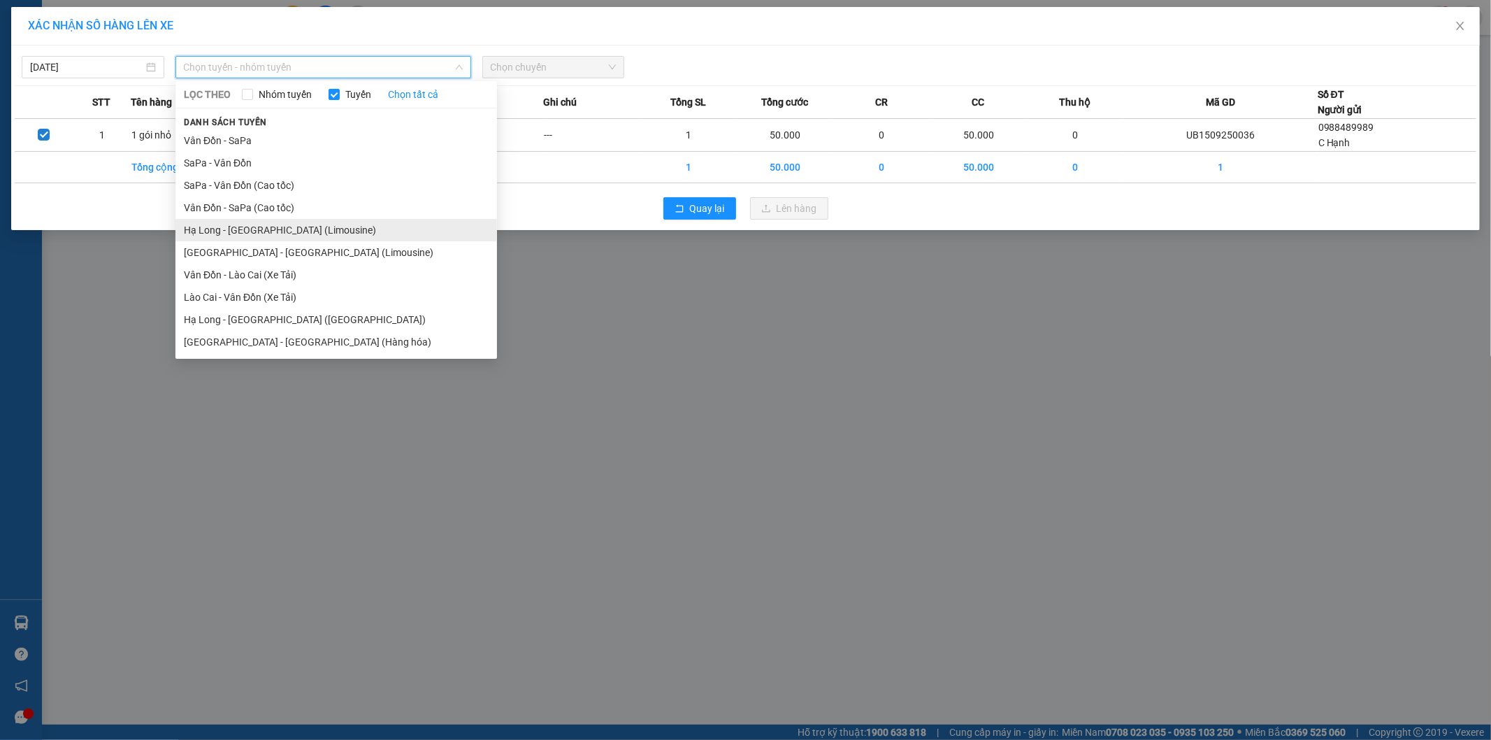
click at [324, 227] on li "Hạ Long - [GEOGRAPHIC_DATA] (Limousine)" at bounding box center [336, 230] width 322 height 22
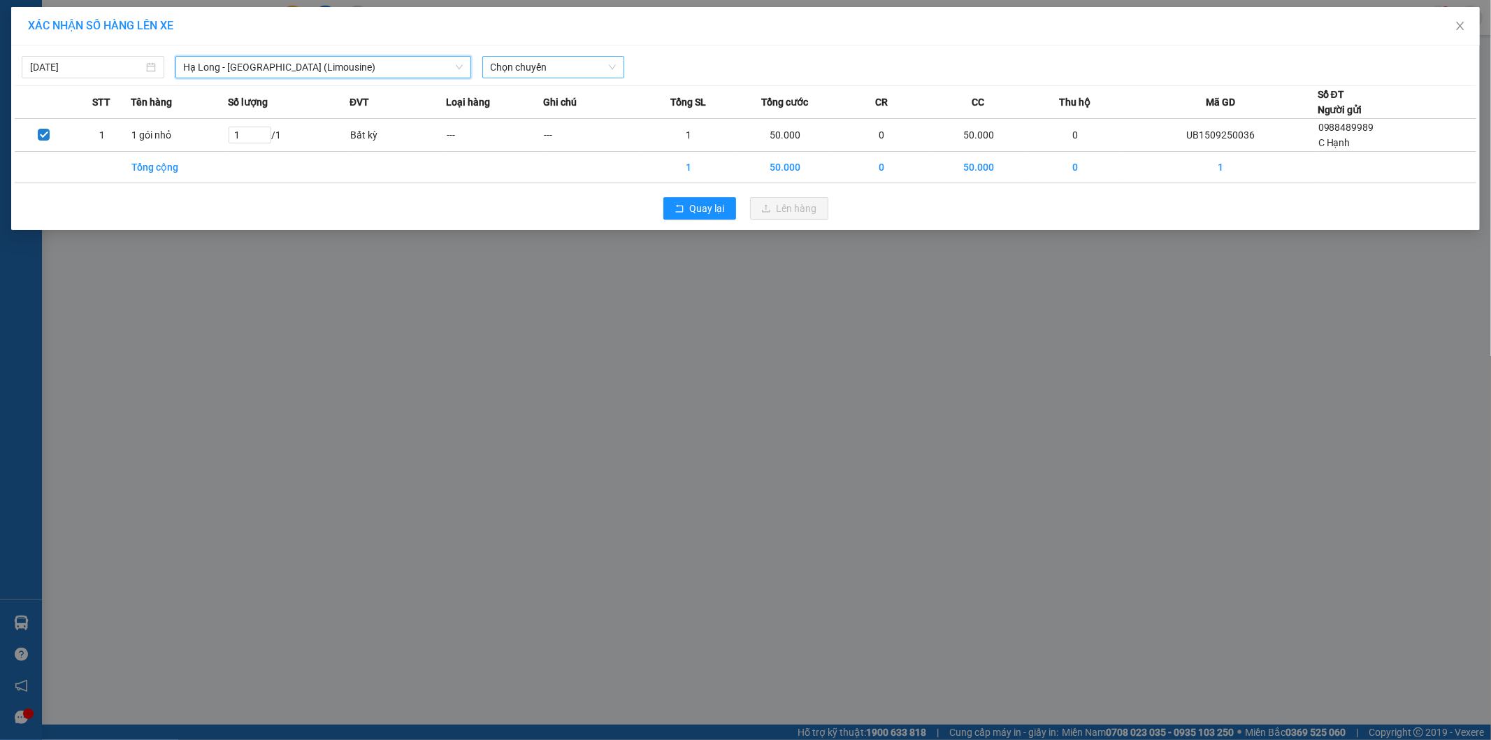
click at [541, 69] on span "Chọn chuyến" at bounding box center [554, 67] width 126 height 21
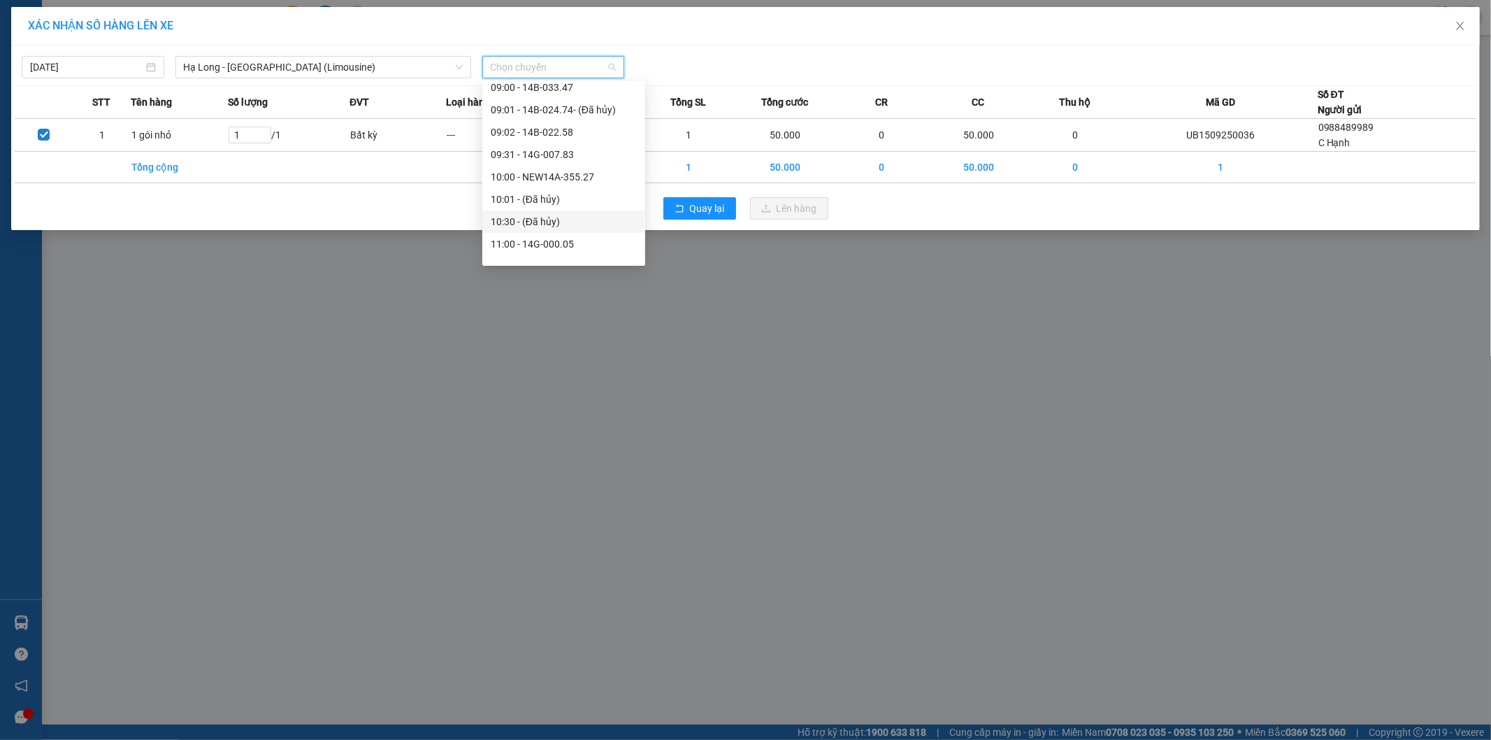
scroll to position [543, 0]
click at [566, 129] on div "11:02 - 14B-033.53" at bounding box center [564, 133] width 146 height 15
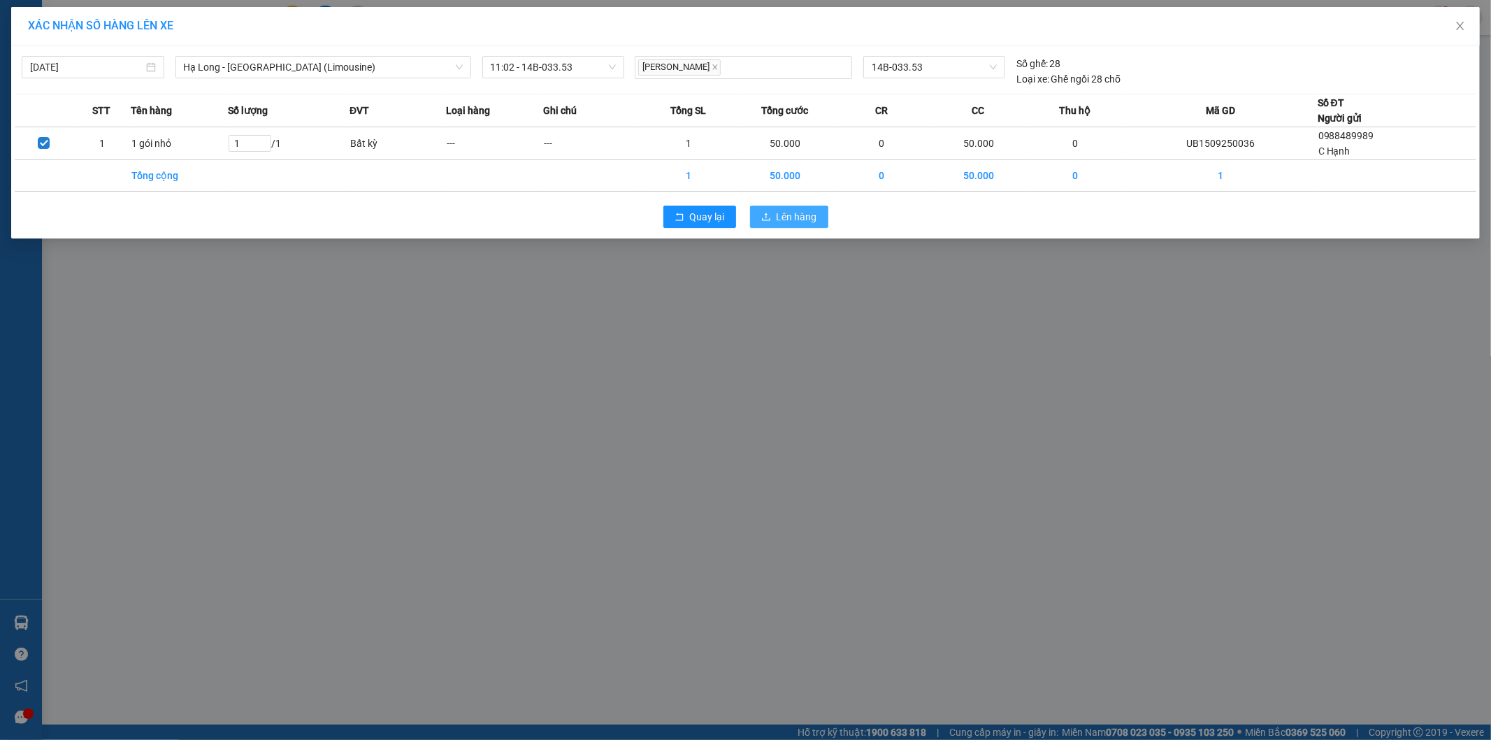
click at [808, 217] on span "Lên hàng" at bounding box center [797, 216] width 41 height 15
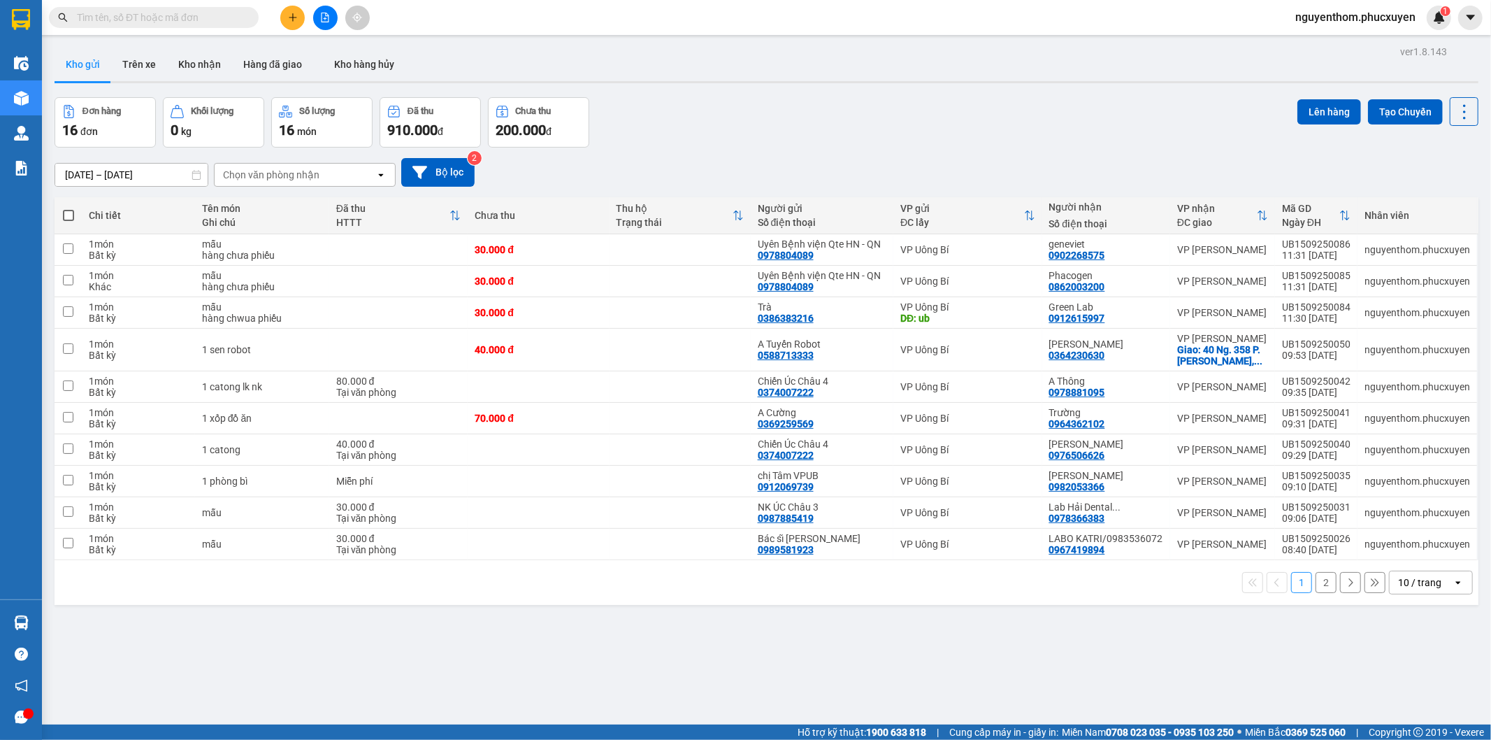
click at [66, 213] on span at bounding box center [68, 215] width 11 height 11
click at [69, 208] on input "checkbox" at bounding box center [69, 208] width 0 height 0
checkbox input "true"
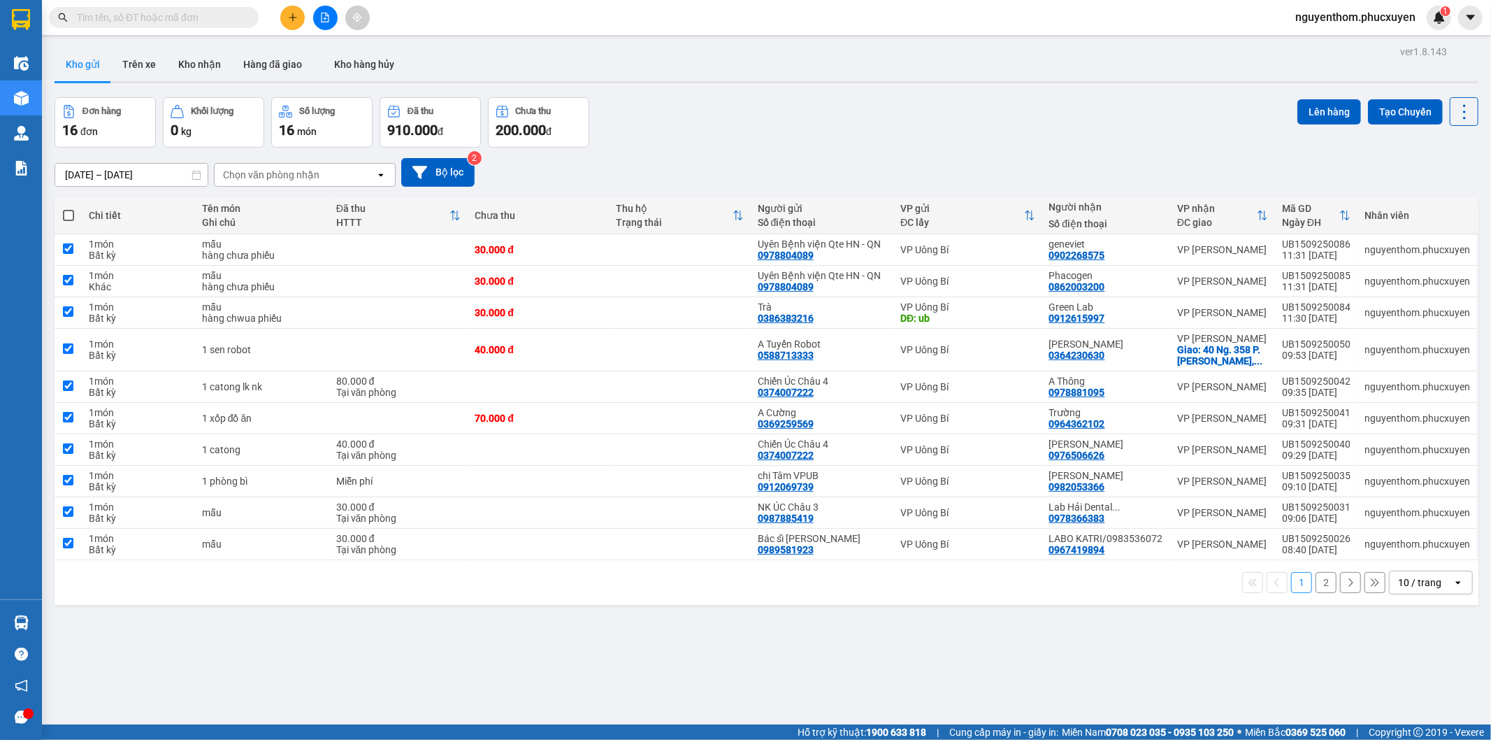
checkbox input "true"
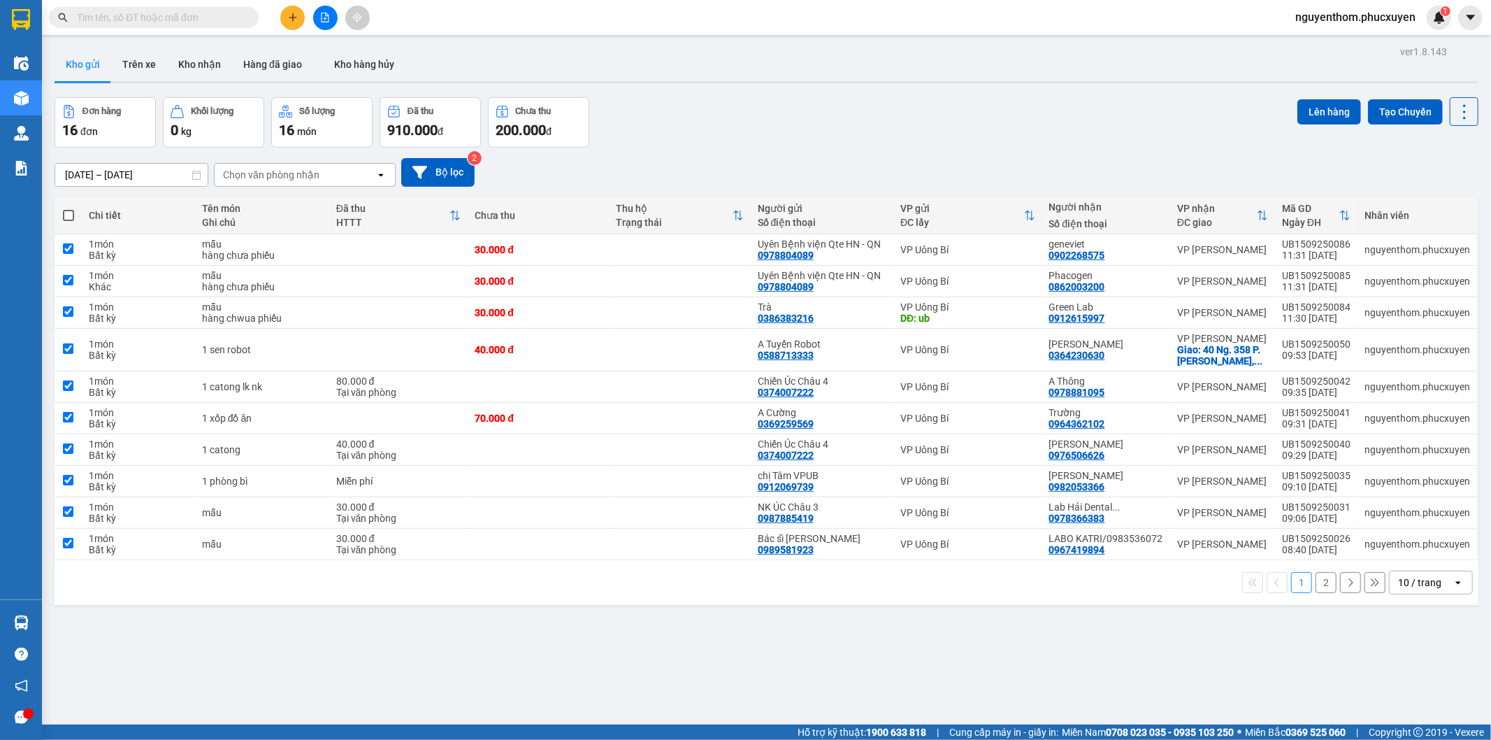
checkbox input "true"
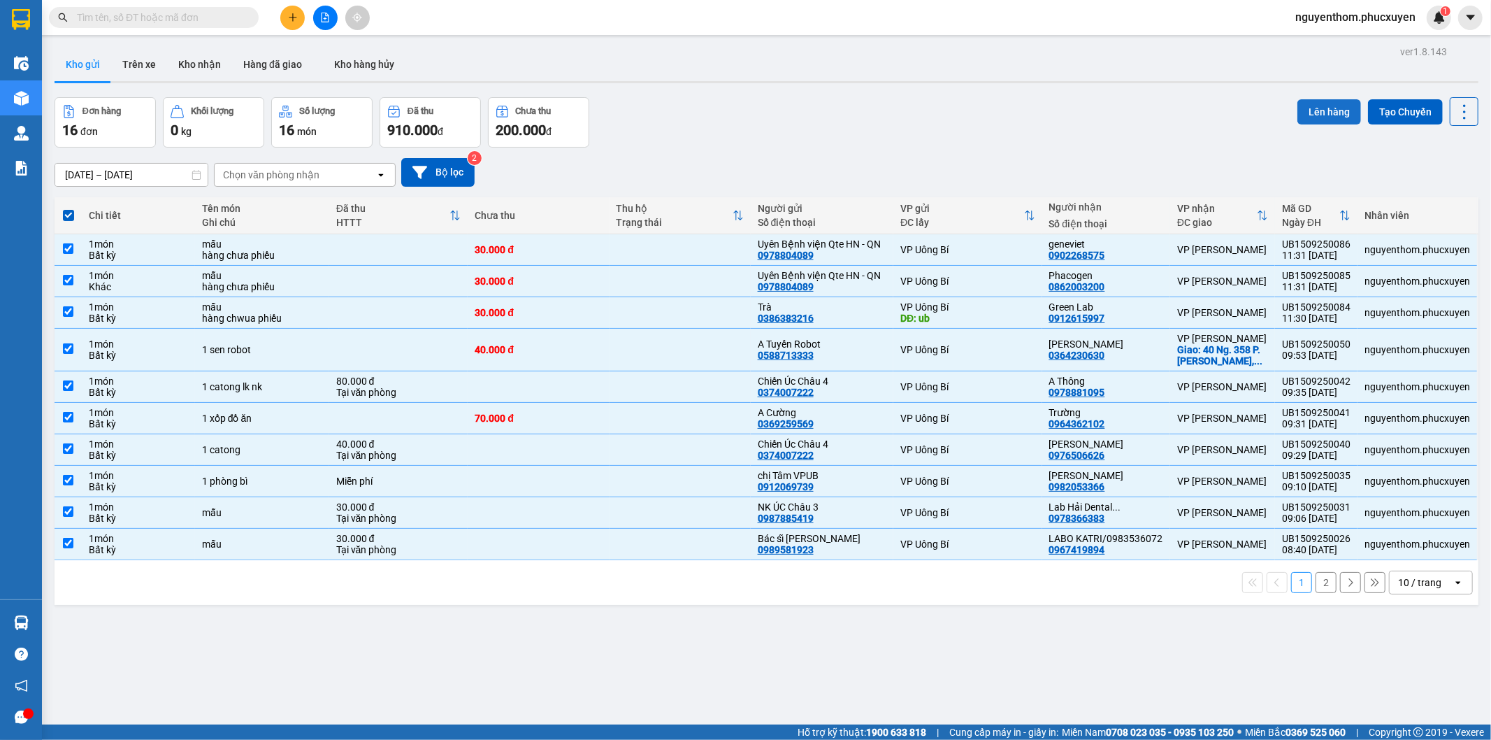
click at [1311, 113] on button "Lên hàng" at bounding box center [1330, 111] width 64 height 25
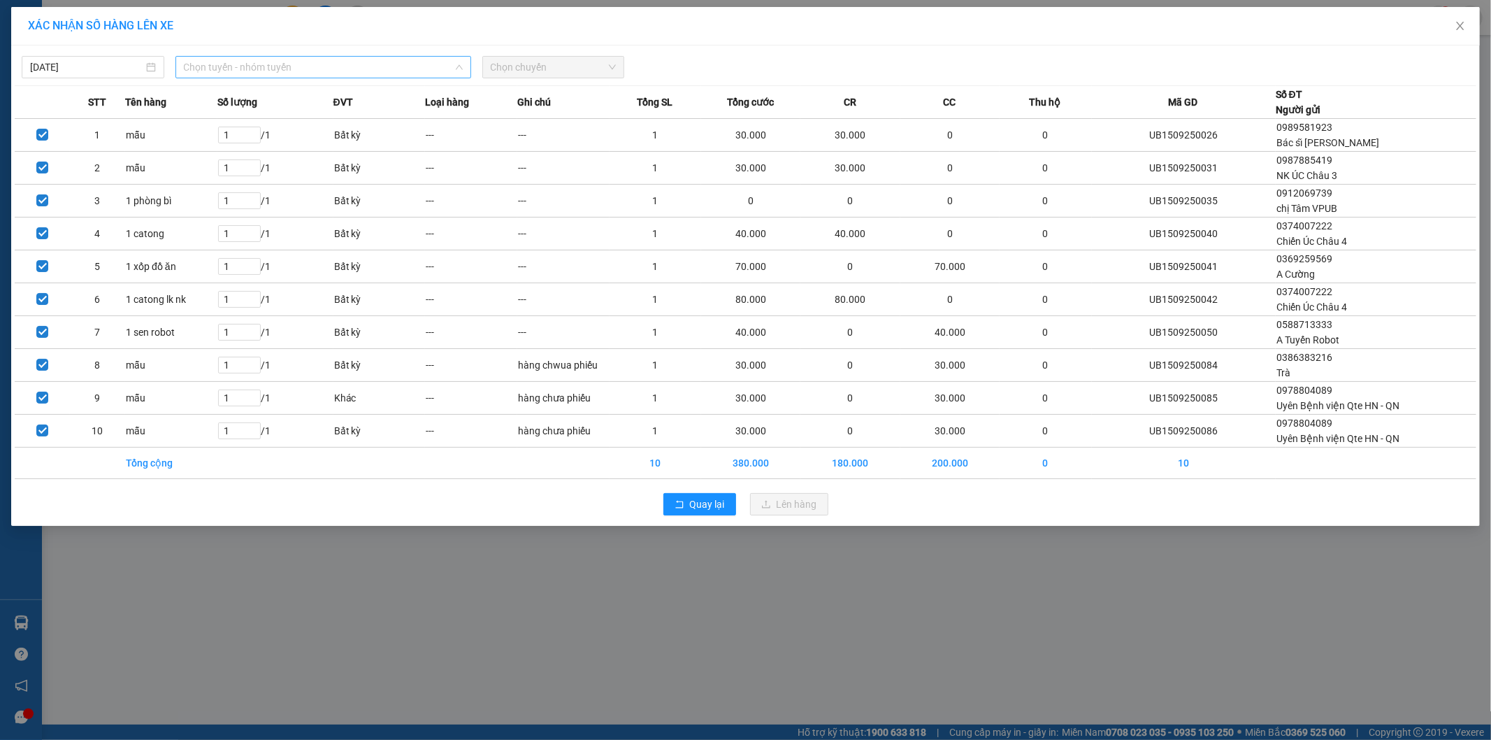
click at [380, 71] on span "Chọn tuyến - nhóm tuyến" at bounding box center [323, 67] width 279 height 21
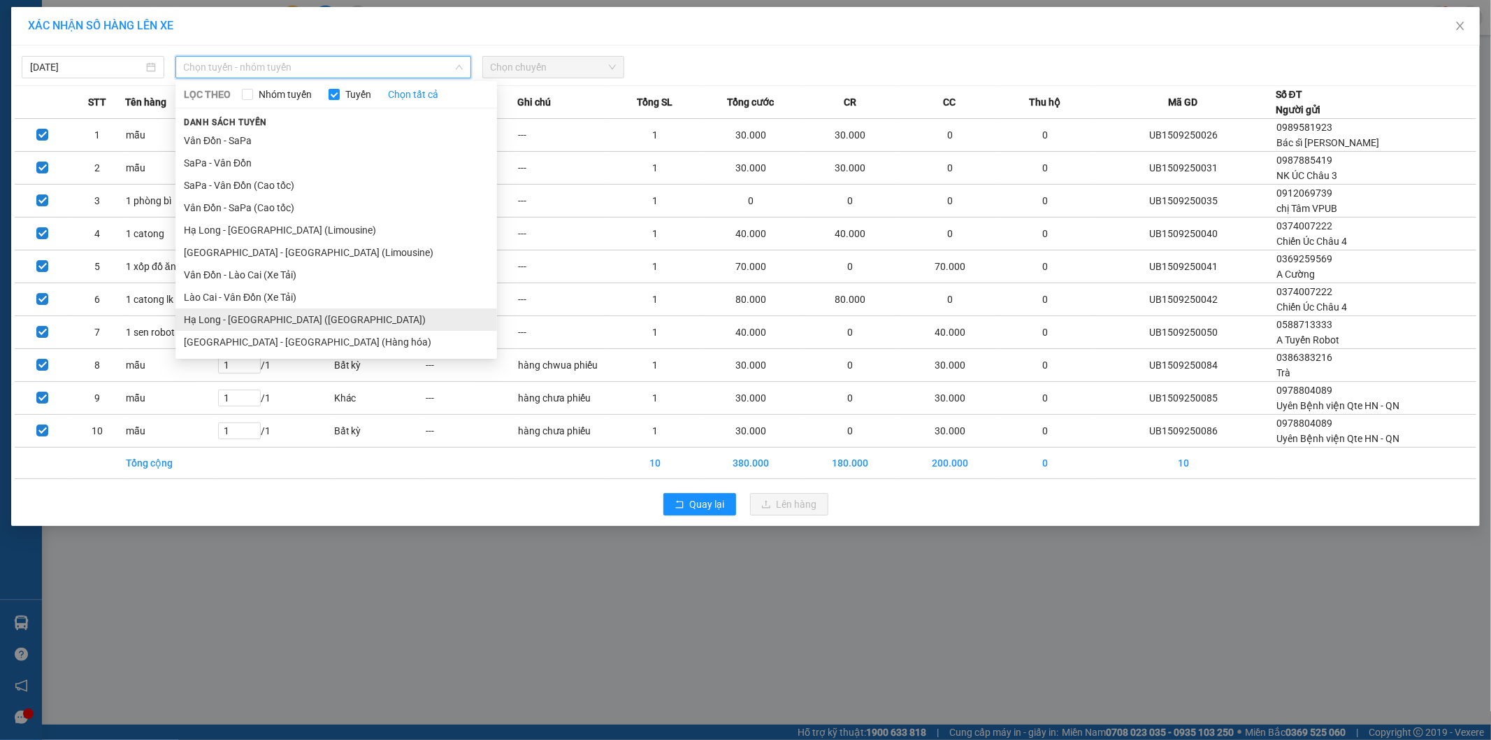
click at [326, 317] on li "Hạ Long - [GEOGRAPHIC_DATA] ([GEOGRAPHIC_DATA])" at bounding box center [336, 319] width 322 height 22
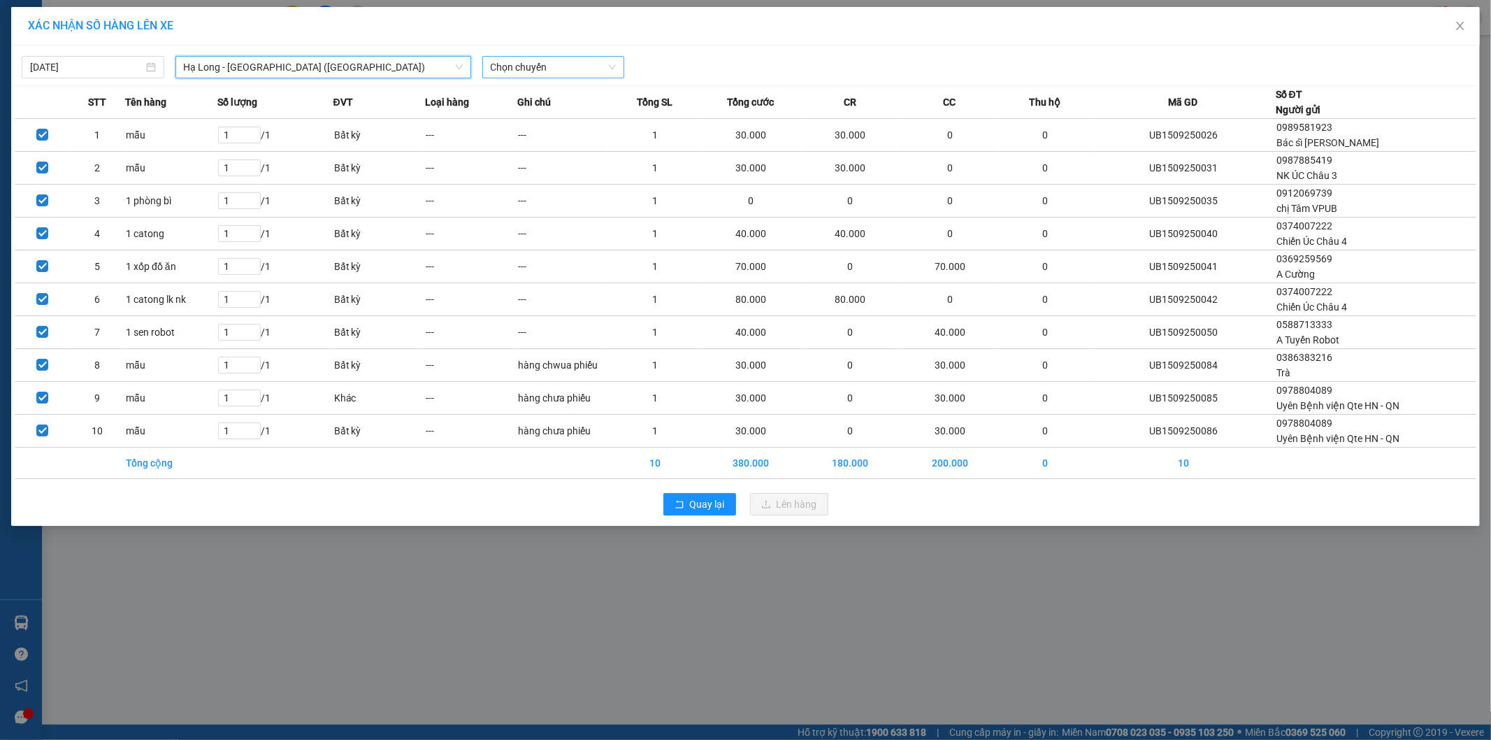
click at [592, 67] on span "Chọn chuyến" at bounding box center [554, 67] width 126 height 21
click at [556, 115] on div "10:00 - 14H-009.60" at bounding box center [545, 117] width 109 height 15
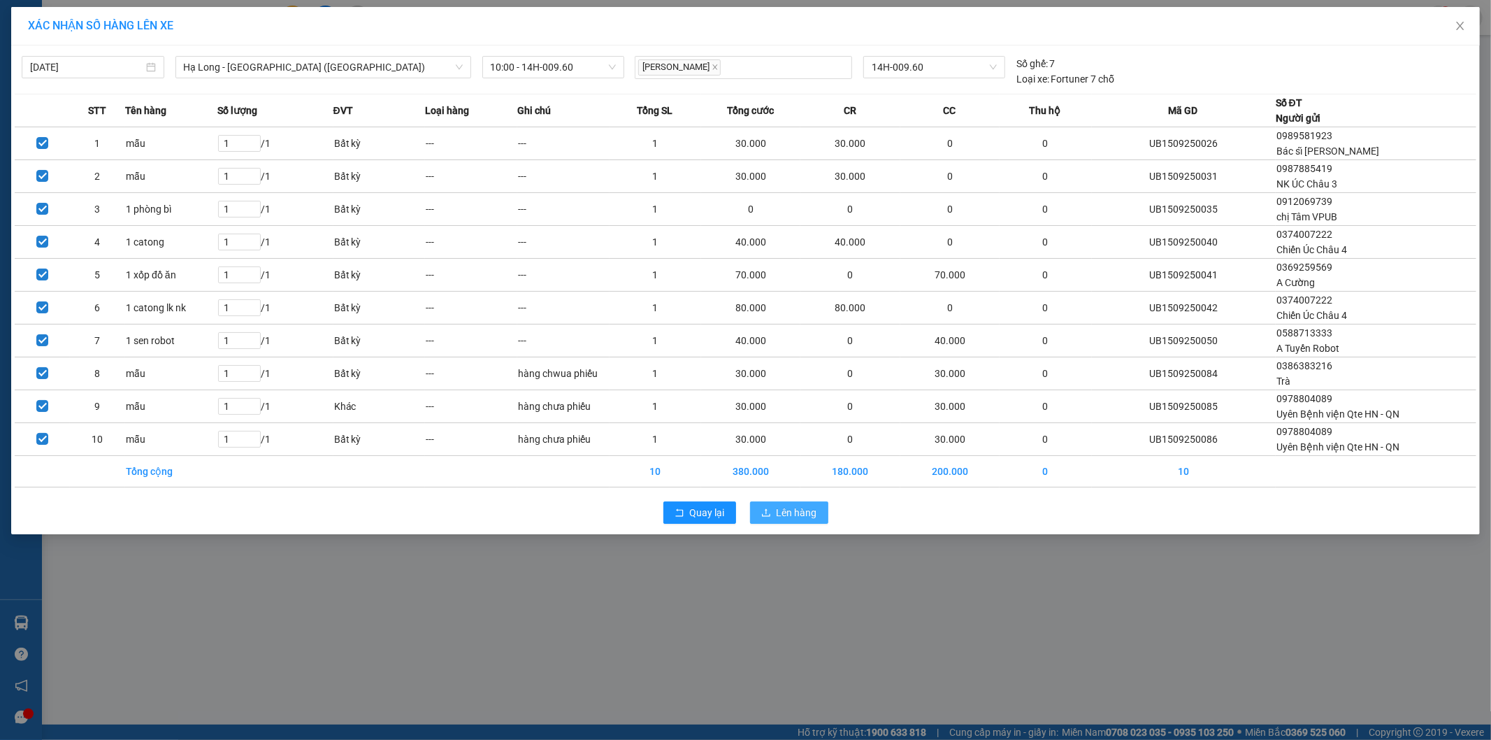
click at [804, 511] on span "Lên hàng" at bounding box center [797, 512] width 41 height 15
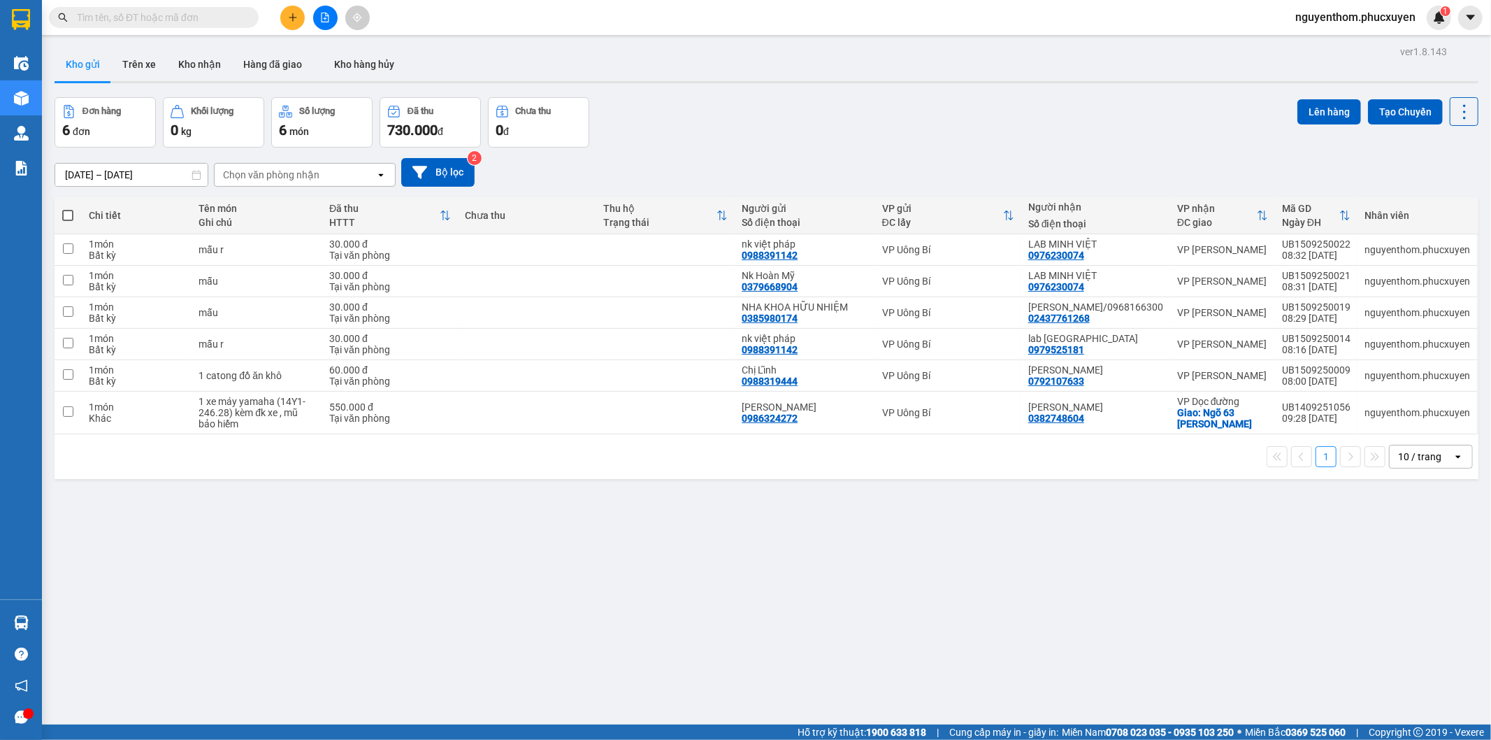
click at [65, 213] on span at bounding box center [67, 215] width 11 height 11
click at [68, 208] on input "checkbox" at bounding box center [68, 208] width 0 height 0
checkbox input "true"
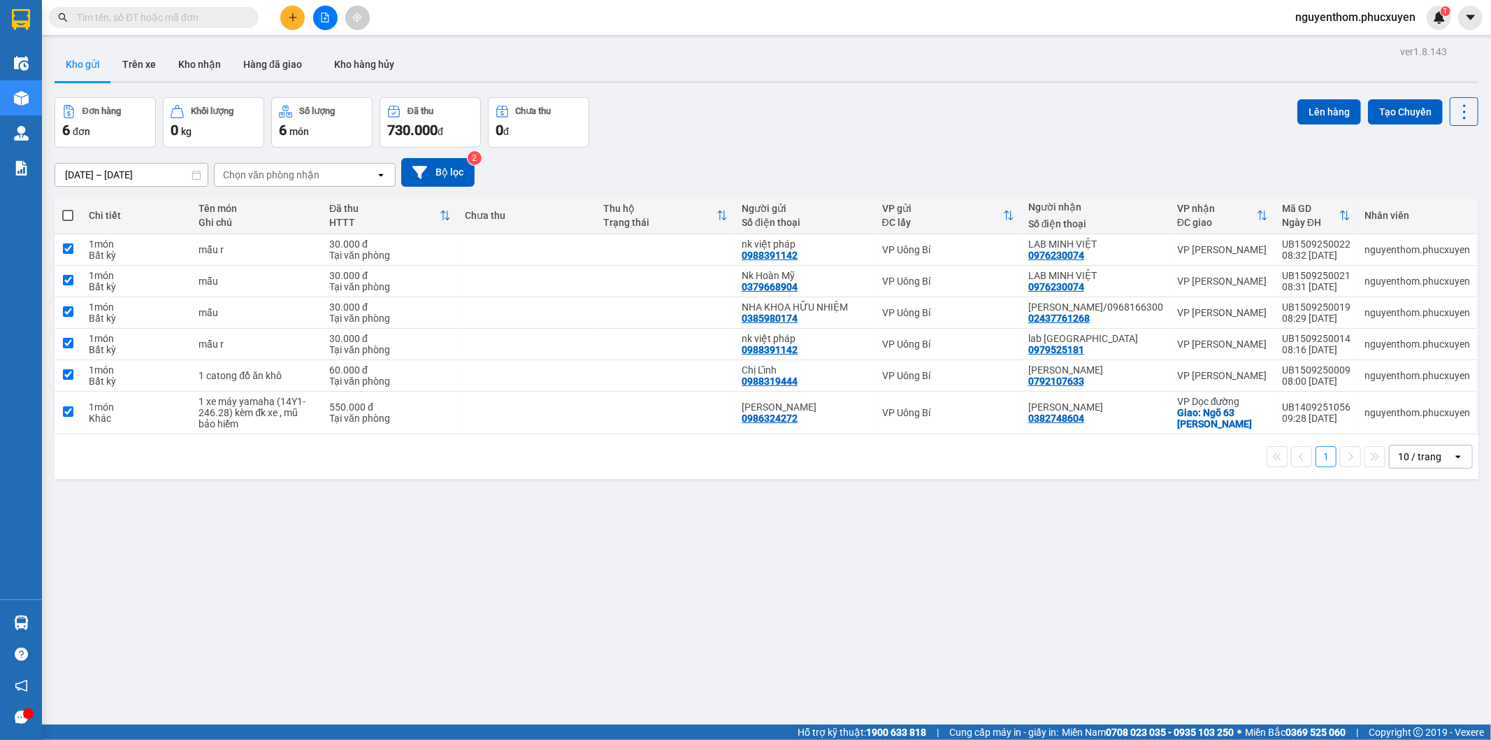
checkbox input "true"
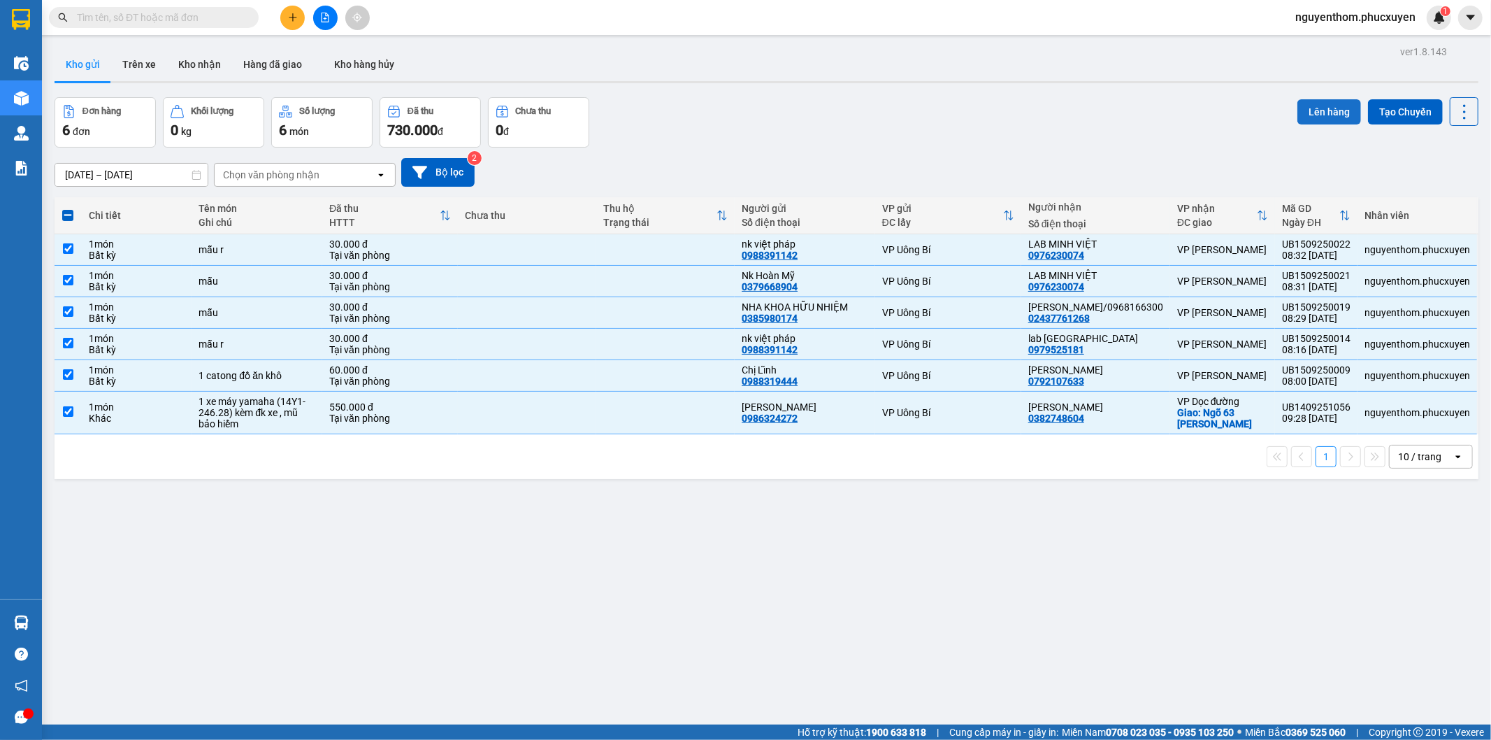
click at [1316, 109] on button "Lên hàng" at bounding box center [1330, 111] width 64 height 25
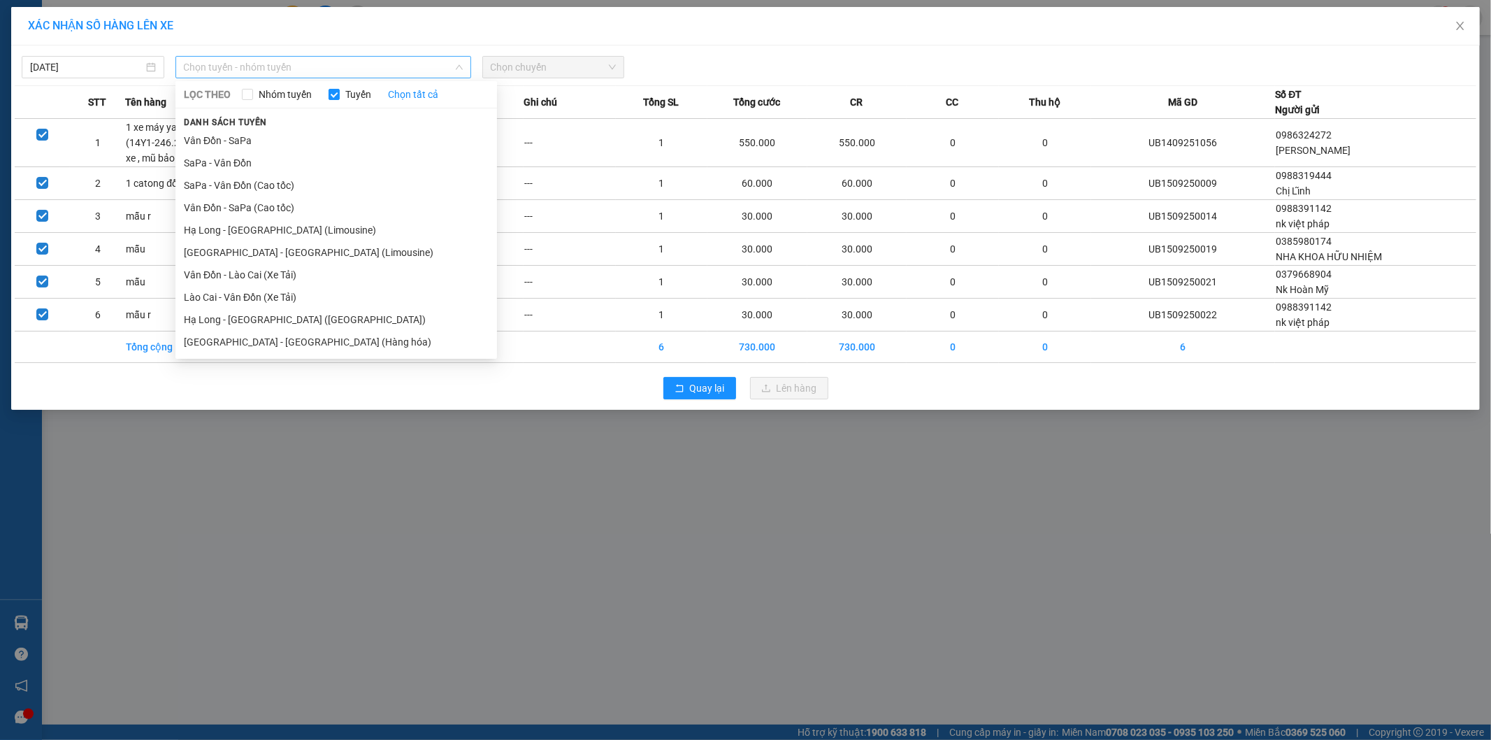
click at [382, 70] on span "Chọn tuyến - nhóm tuyến" at bounding box center [323, 67] width 279 height 21
click at [320, 316] on li "Hạ Long - [GEOGRAPHIC_DATA] ([GEOGRAPHIC_DATA])" at bounding box center [336, 319] width 322 height 22
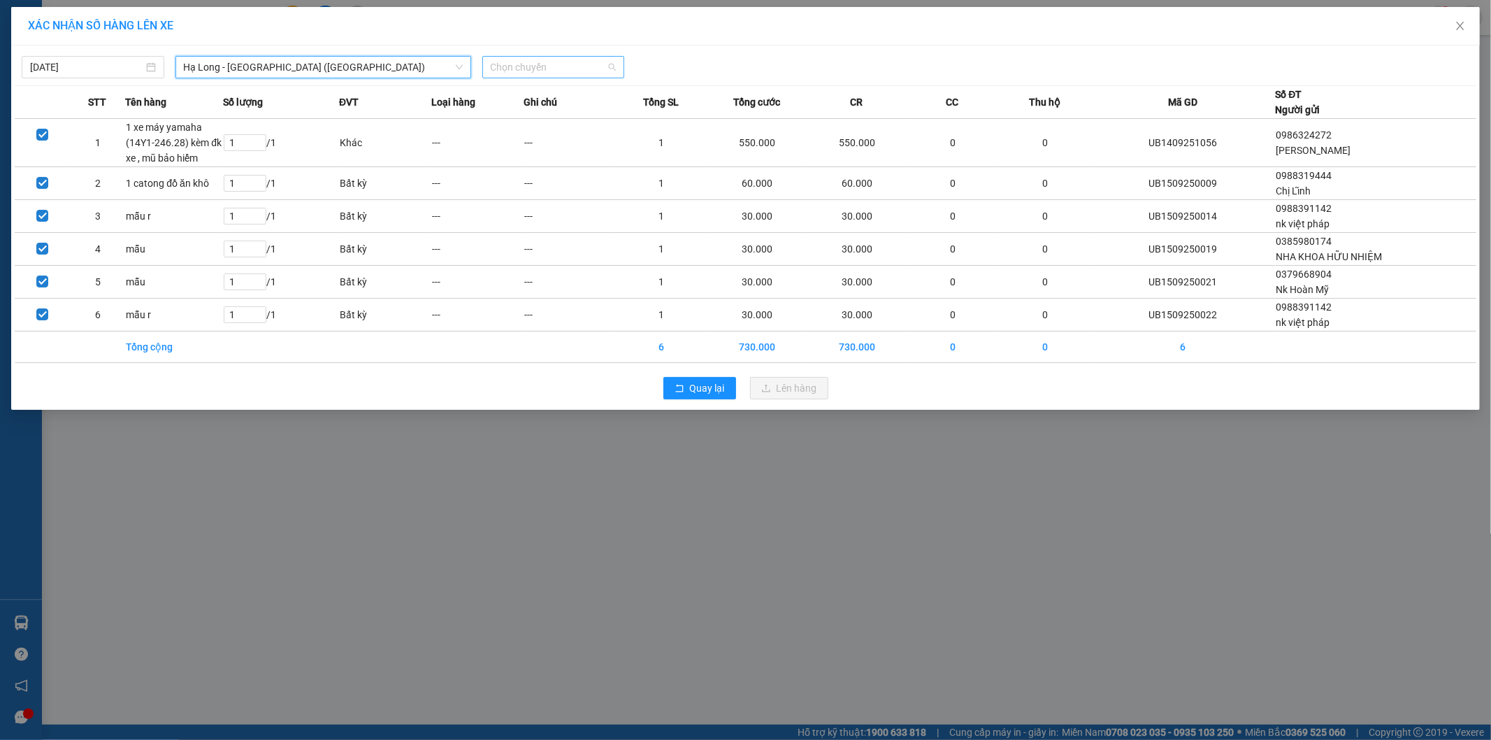
click at [571, 69] on span "Chọn chuyến" at bounding box center [554, 67] width 126 height 21
click at [553, 114] on div "10:00 - 14H-009.60" at bounding box center [545, 117] width 109 height 15
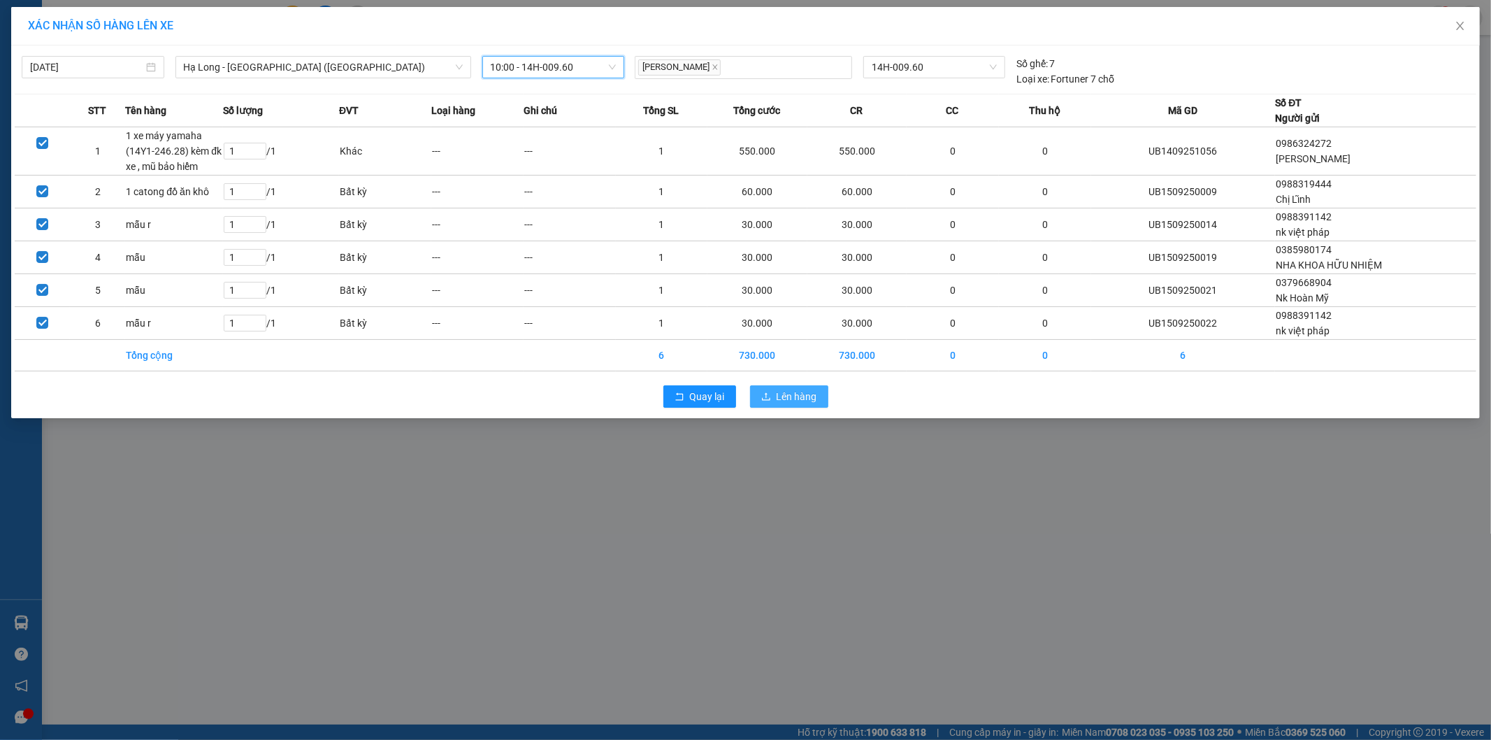
click at [795, 395] on span "Lên hàng" at bounding box center [797, 396] width 41 height 15
